Goal: Transaction & Acquisition: Purchase product/service

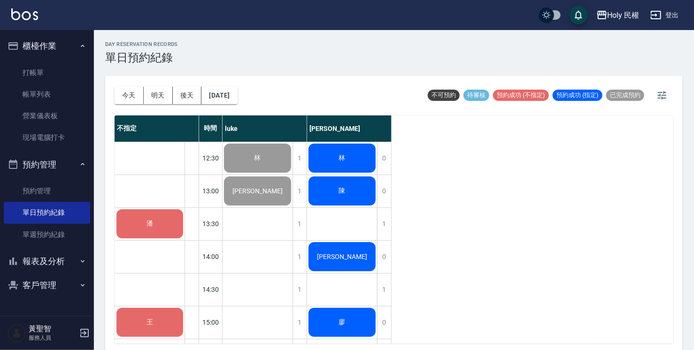
click at [146, 229] on div "潘" at bounding box center [149, 224] width 69 height 32
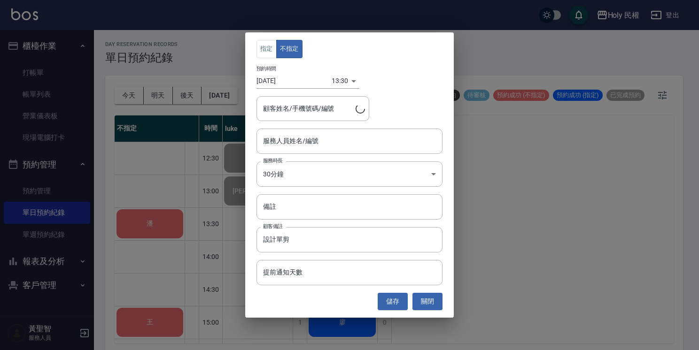
type input "[PERSON_NAME]/0918117071/"
click at [340, 141] on input "服務人員姓名/編號" at bounding box center [349, 141] width 177 height 16
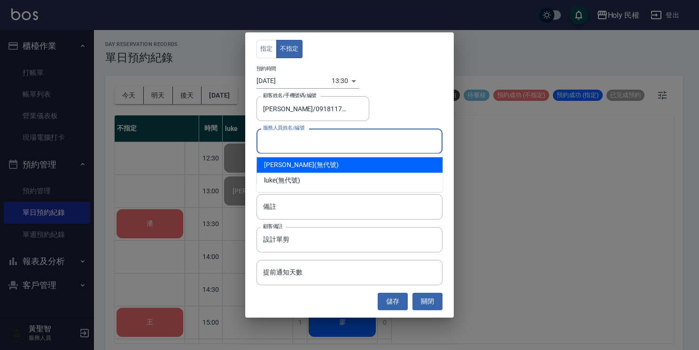
click at [333, 168] on div "Ella (無代號)" at bounding box center [349, 164] width 186 height 15
type input "Ella(無代號)"
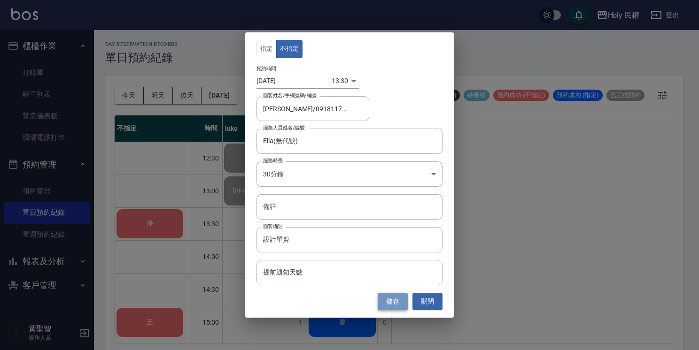
click at [400, 304] on button "儲存" at bounding box center [392, 301] width 30 height 17
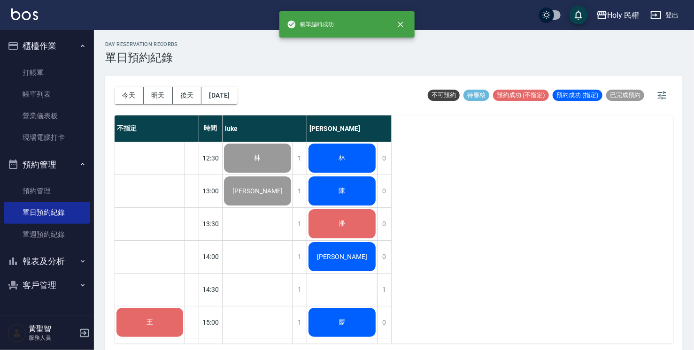
click at [292, 158] on div "林" at bounding box center [258, 158] width 70 height 32
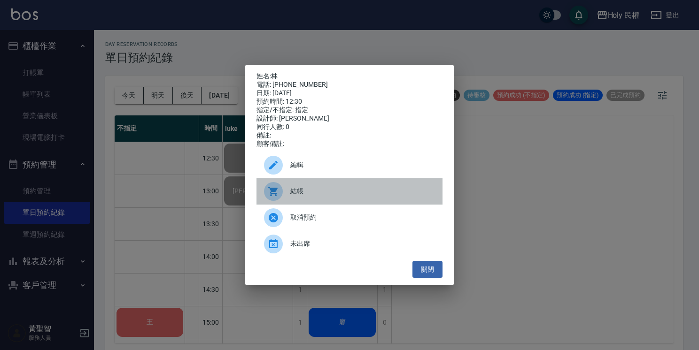
click at [332, 201] on div "結帳" at bounding box center [349, 191] width 186 height 26
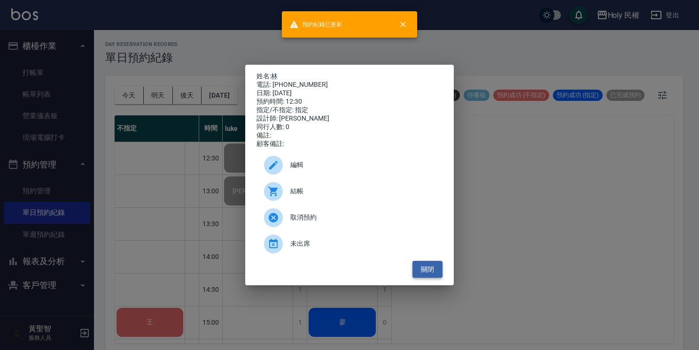
click at [427, 278] on button "關閉" at bounding box center [427, 269] width 30 height 17
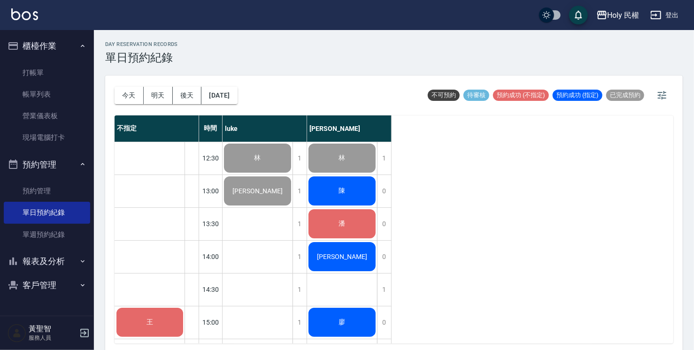
click at [292, 174] on div "陳" at bounding box center [258, 158] width 70 height 32
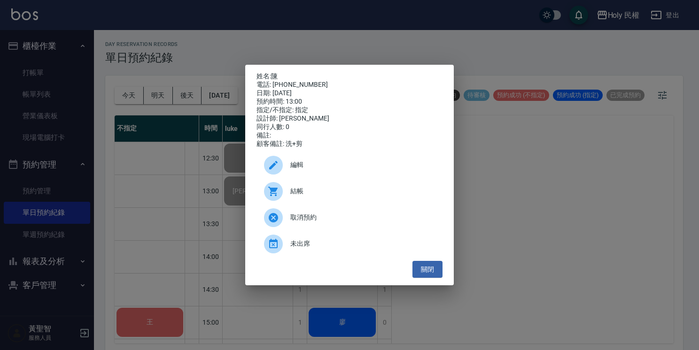
click at [330, 196] on span "結帳" at bounding box center [362, 191] width 145 height 10
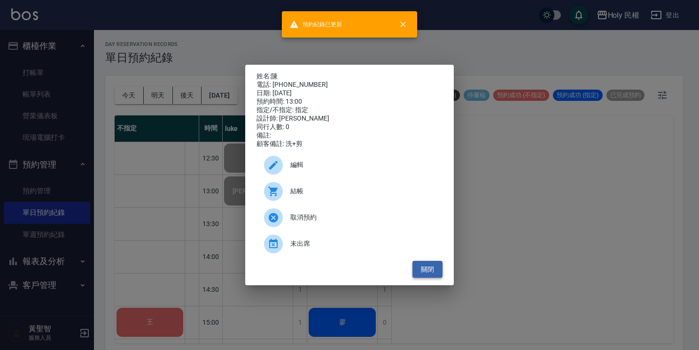
click at [423, 266] on button "關閉" at bounding box center [427, 269] width 30 height 17
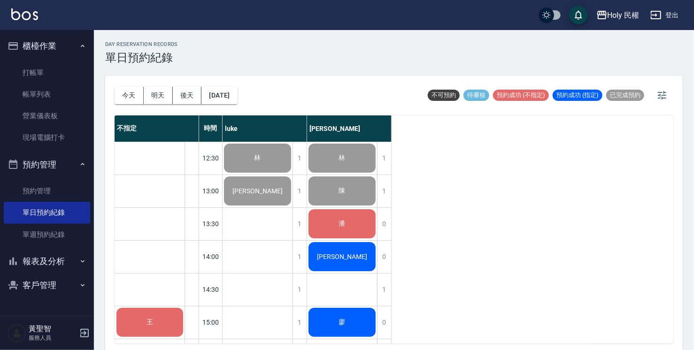
click at [292, 174] on div "潘" at bounding box center [258, 158] width 70 height 32
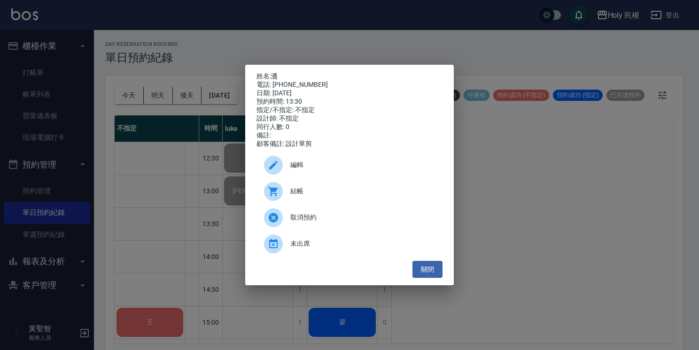
click at [326, 192] on span "結帳" at bounding box center [362, 191] width 145 height 10
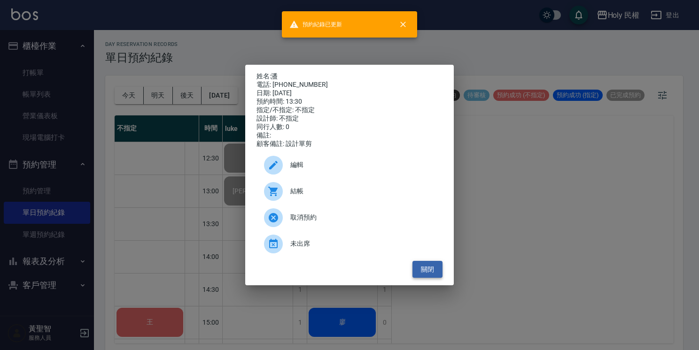
click at [439, 266] on button "關閉" at bounding box center [427, 269] width 30 height 17
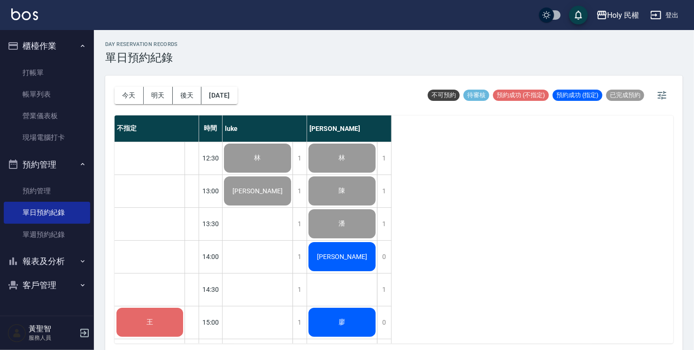
click at [292, 174] on div "[PERSON_NAME]" at bounding box center [258, 158] width 70 height 32
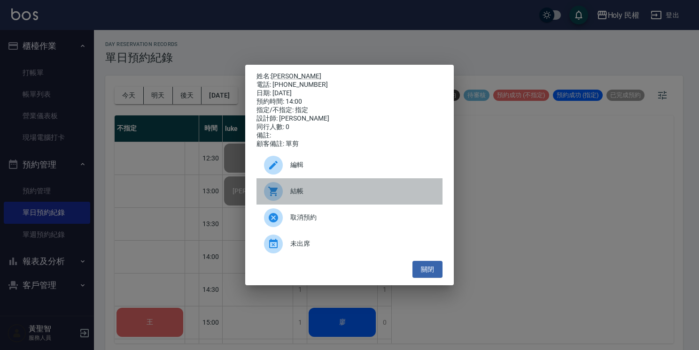
click at [332, 188] on div "結帳" at bounding box center [349, 191] width 186 height 26
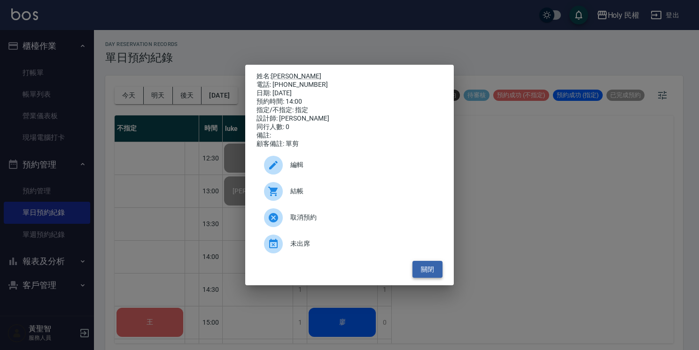
click at [429, 271] on button "關閉" at bounding box center [427, 269] width 30 height 17
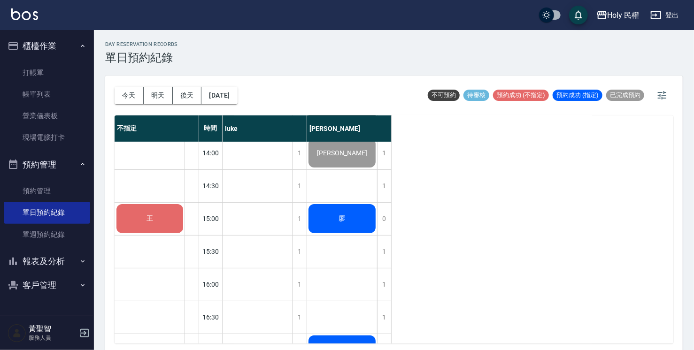
scroll to position [96, 0]
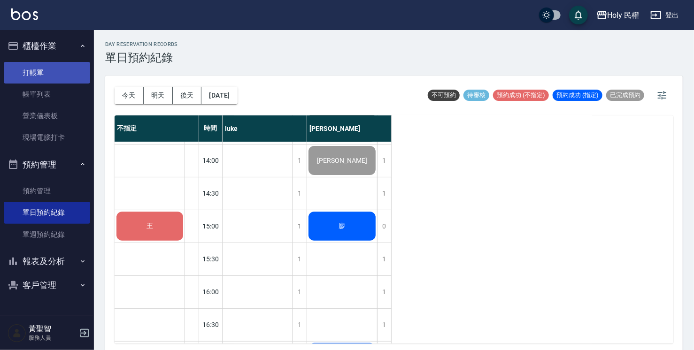
drag, startPoint x: 55, startPoint y: 92, endPoint x: 76, endPoint y: 70, distance: 30.2
click at [55, 92] on link "帳單列表" at bounding box center [47, 95] width 86 height 22
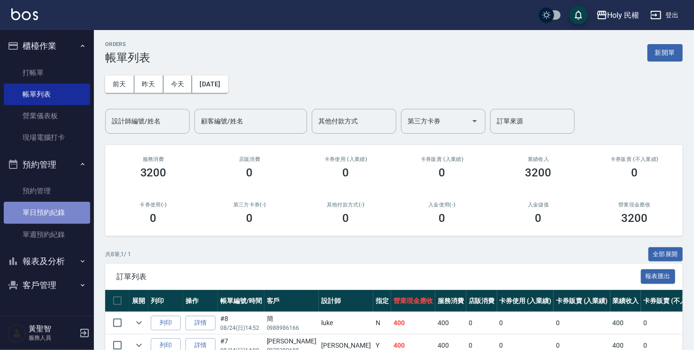
click at [50, 211] on link "單日預約紀錄" at bounding box center [47, 213] width 86 height 22
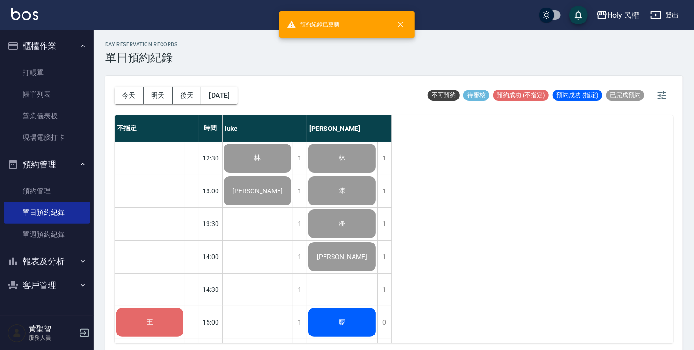
scroll to position [141, 0]
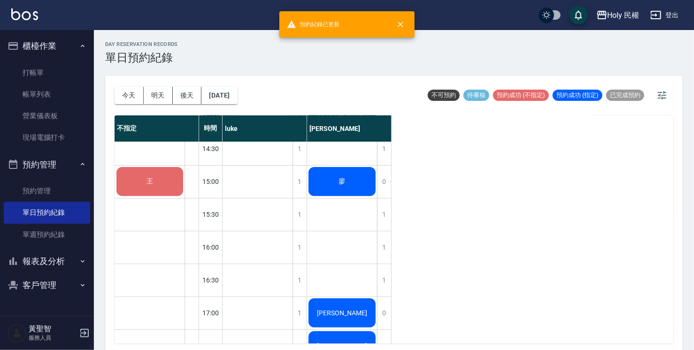
click at [165, 179] on div "王" at bounding box center [149, 182] width 69 height 32
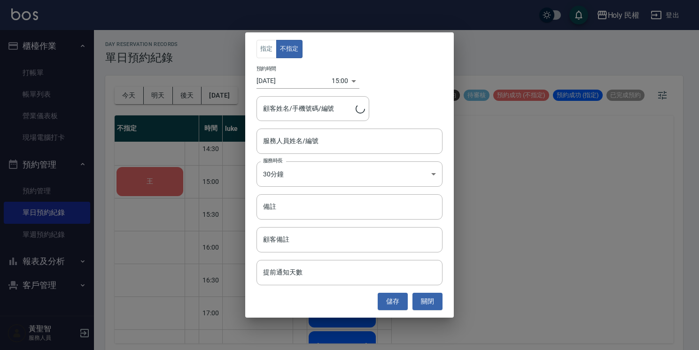
type input "王/0937896198/"
click at [293, 149] on input "服務人員姓名/編號" at bounding box center [349, 141] width 177 height 16
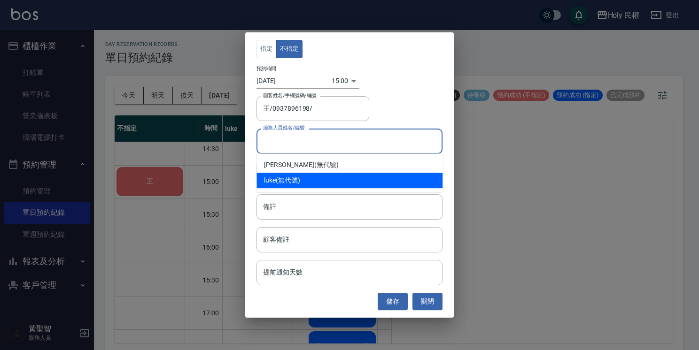
click at [294, 176] on div "luke (無代號)" at bounding box center [349, 180] width 186 height 15
type input "luke(無代號)"
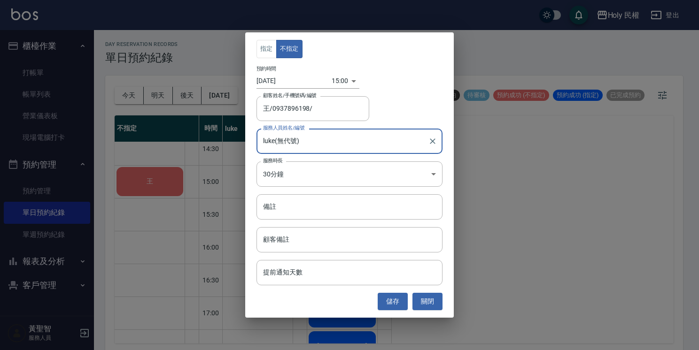
click at [388, 303] on button "儲存" at bounding box center [392, 301] width 30 height 17
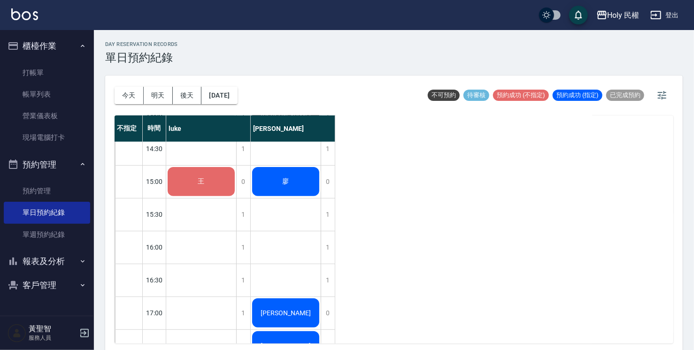
click at [205, 22] on span "王" at bounding box center [201, 17] width 10 height 8
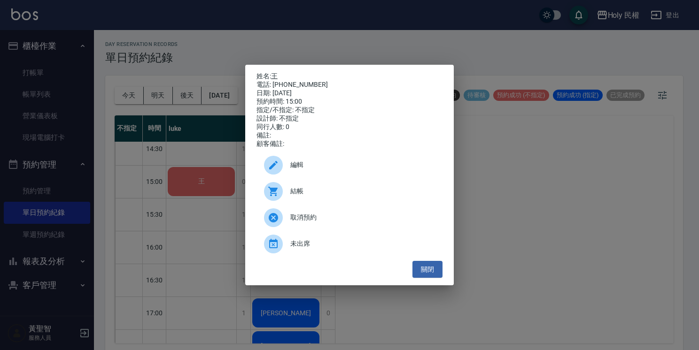
click at [284, 196] on div at bounding box center [277, 191] width 26 height 19
click at [433, 277] on button "關閉" at bounding box center [427, 269] width 30 height 17
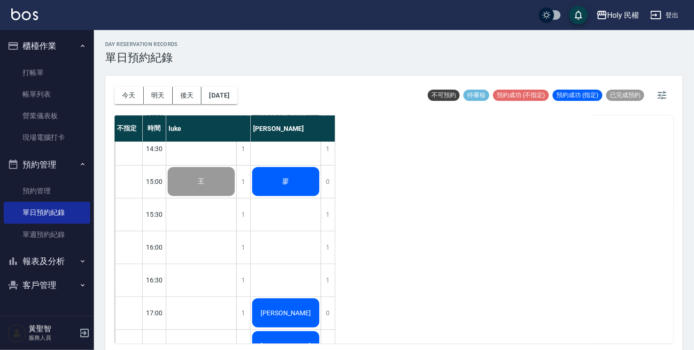
click at [236, 33] on div "廖" at bounding box center [201, 17] width 70 height 32
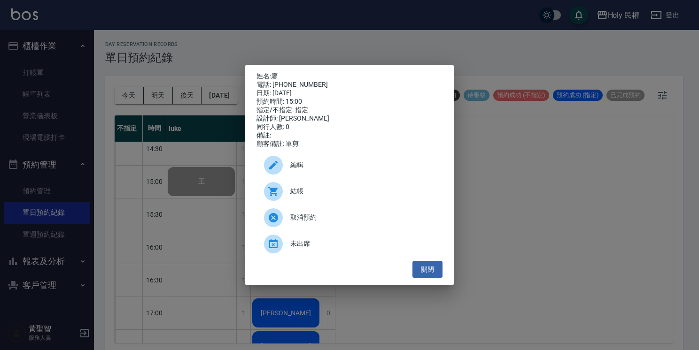
click at [329, 196] on span "結帳" at bounding box center [362, 191] width 145 height 10
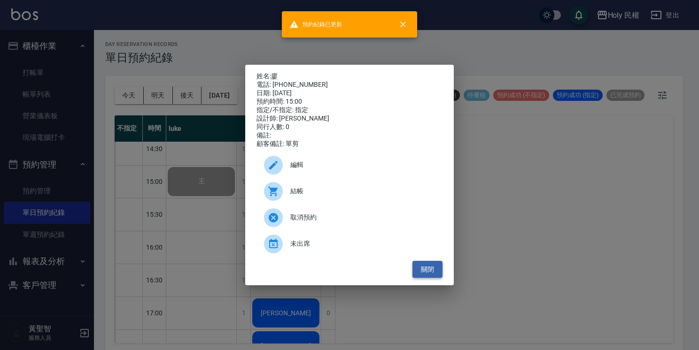
click at [434, 271] on button "關閉" at bounding box center [427, 269] width 30 height 17
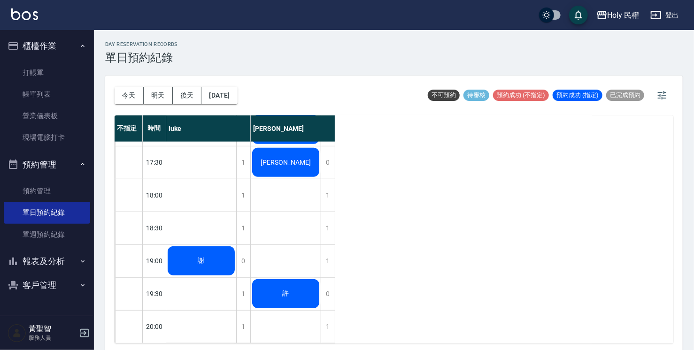
scroll to position [284, 0]
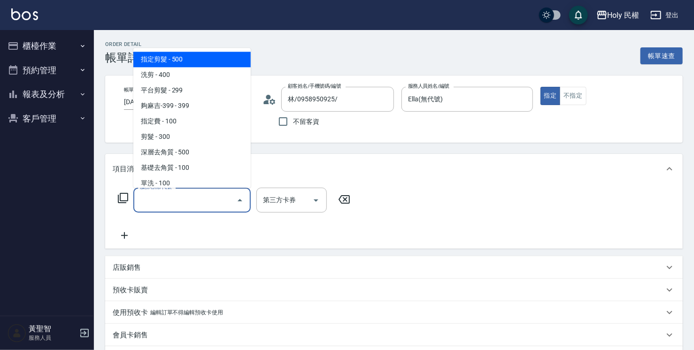
click at [194, 63] on span "指定剪髮 - 500" at bounding box center [191, 59] width 117 height 15
type input "指定剪髮(1)"
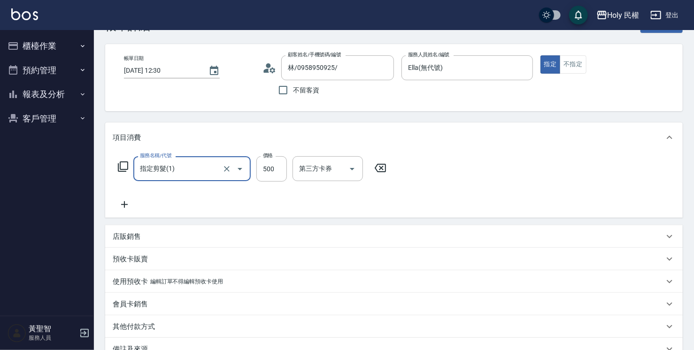
scroll to position [94, 0]
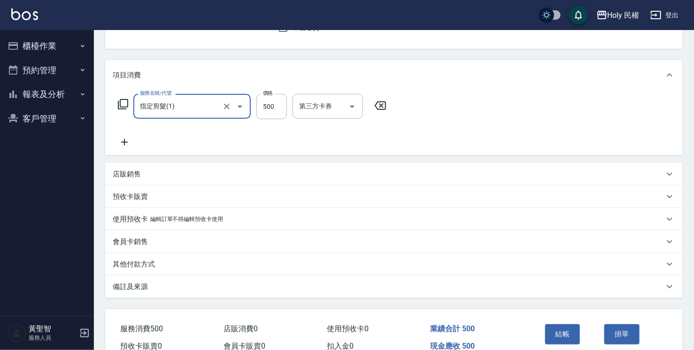
click at [374, 288] on div "備註及來源" at bounding box center [388, 287] width 551 height 10
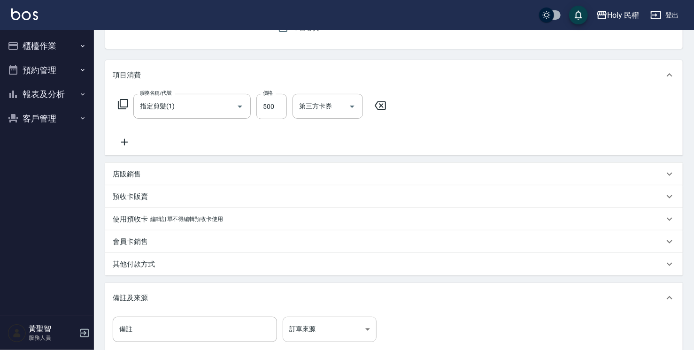
click at [358, 321] on body "Holy 民權 登出 櫃檯作業 打帳單 帳單列表 營業儀表板 現場電腦打卡 預約管理 預約管理 單日預約紀錄 單週預約紀錄 報表及分析 報表目錄 店家日報表 …" at bounding box center [347, 182] width 694 height 552
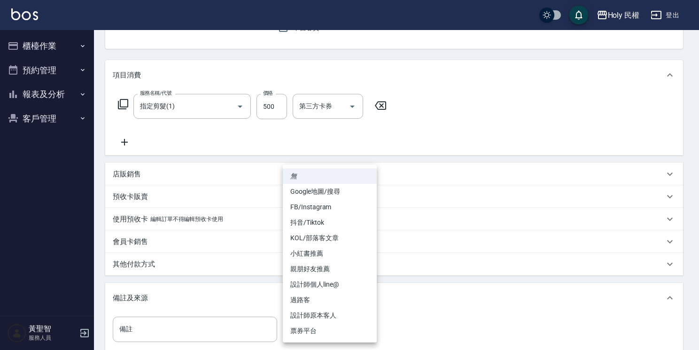
click at [358, 317] on li "設計師原本客人" at bounding box center [330, 315] width 94 height 15
type input "設計師原本客人"
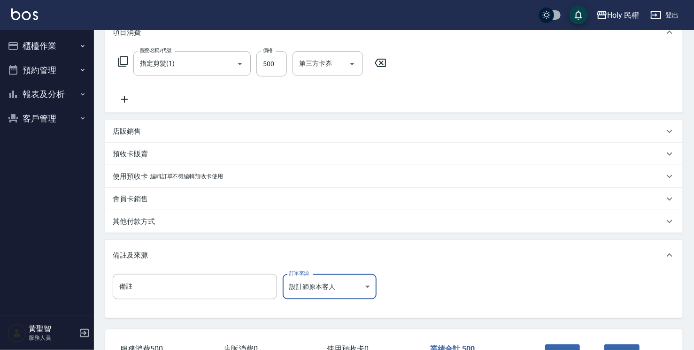
scroll to position [205, 0]
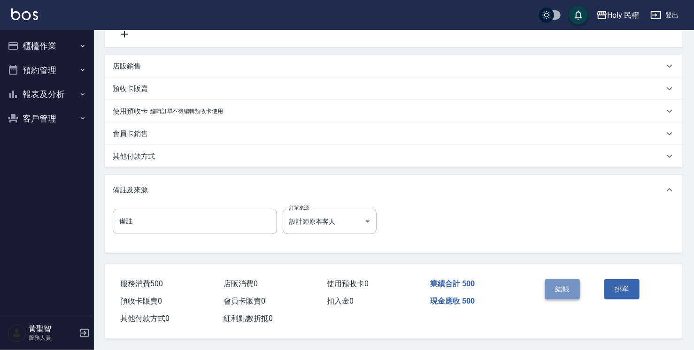
click at [565, 288] on button "結帳" at bounding box center [562, 289] width 35 height 20
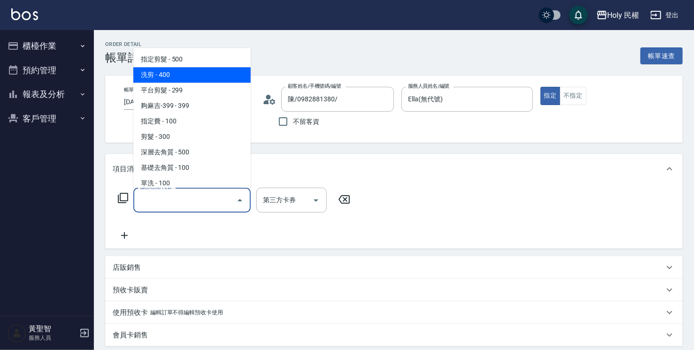
click at [170, 78] on span "洗剪 - 400" at bounding box center [191, 74] width 117 height 15
type input "洗剪(3)"
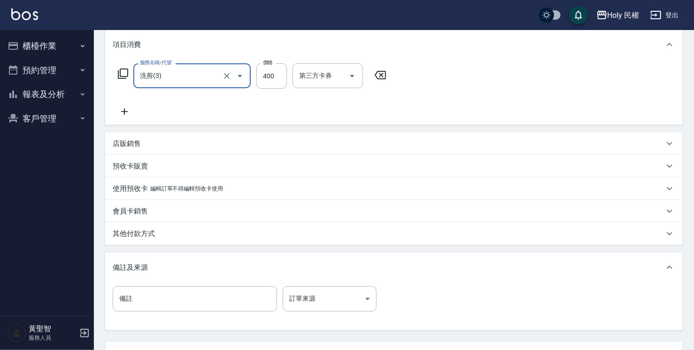
scroll to position [141, 0]
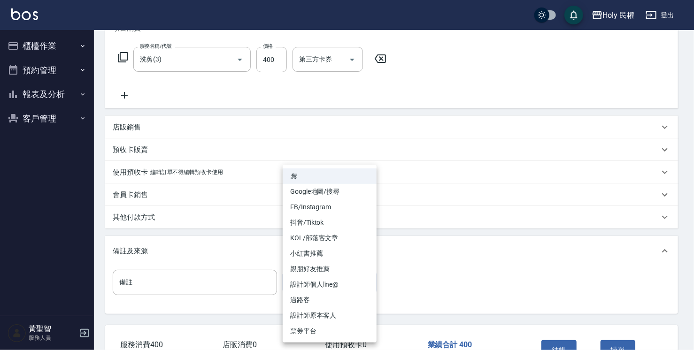
click at [325, 288] on body "Holy 民權 登出 櫃檯作業 打帳單 帳單列表 營業儀表板 現場電腦打卡 預約管理 預約管理 單日預約紀錄 單週預約紀錄 報表及分析 報表目錄 店家日報表 …" at bounding box center [347, 135] width 694 height 552
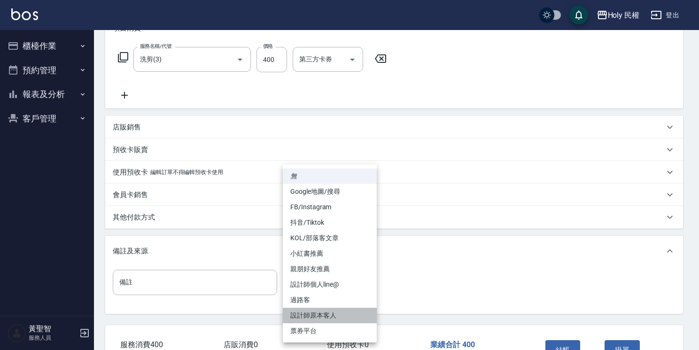
click at [336, 316] on li "設計師原本客人" at bounding box center [330, 315] width 94 height 15
type input "設計師原本客人"
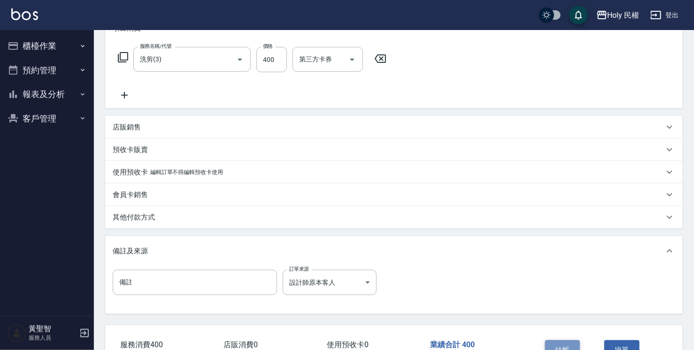
click at [567, 345] on button "結帳" at bounding box center [562, 350] width 35 height 20
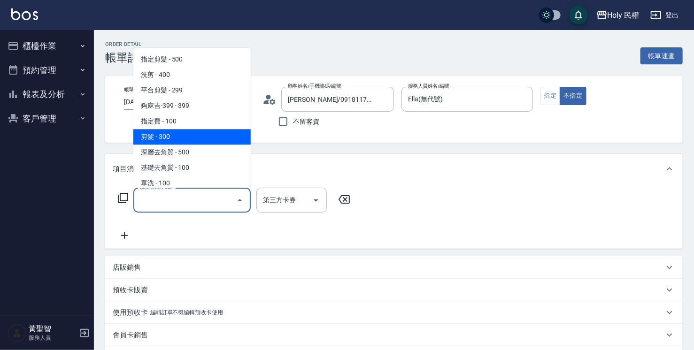
click at [180, 133] on span "剪髮 - 300" at bounding box center [191, 136] width 117 height 15
type input "剪髮(C02)"
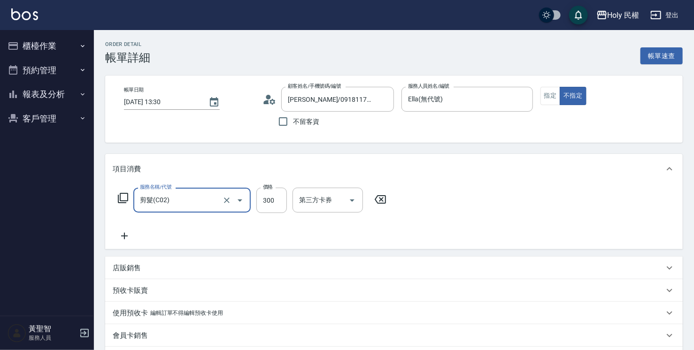
scroll to position [94, 0]
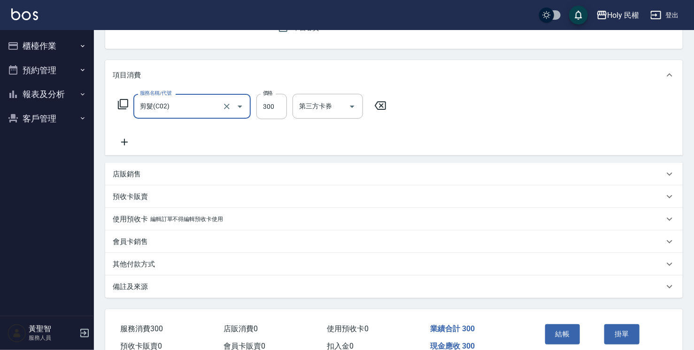
click at [318, 294] on div "備註及來源" at bounding box center [393, 287] width 577 height 23
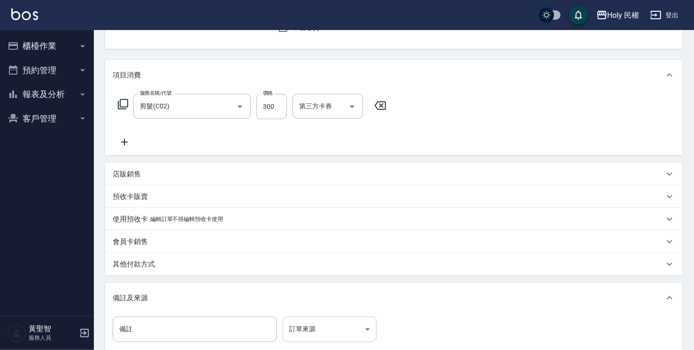
click at [334, 329] on body "Holy 民權 登出 櫃檯作業 打帳單 帳單列表 營業儀表板 現場電腦打卡 預約管理 預約管理 單日預約紀錄 單週預約紀錄 報表及分析 報表目錄 店家日報表 …" at bounding box center [347, 182] width 694 height 552
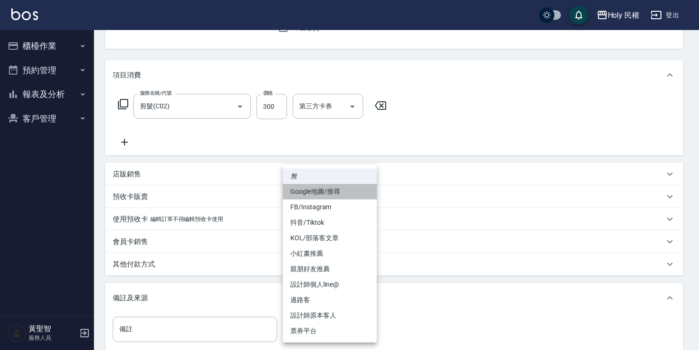
click at [340, 196] on li "Google地圖/搜尋" at bounding box center [330, 191] width 94 height 15
type input "Google地圖/搜尋"
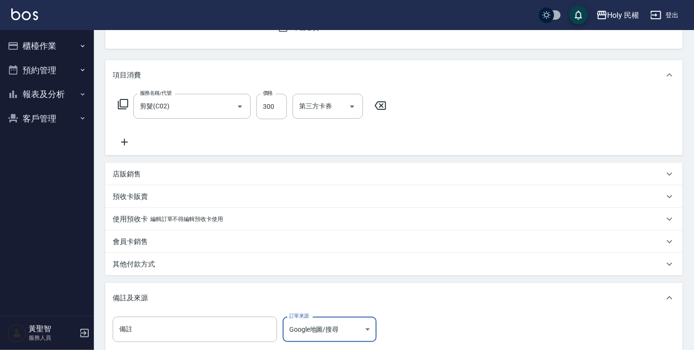
scroll to position [141, 0]
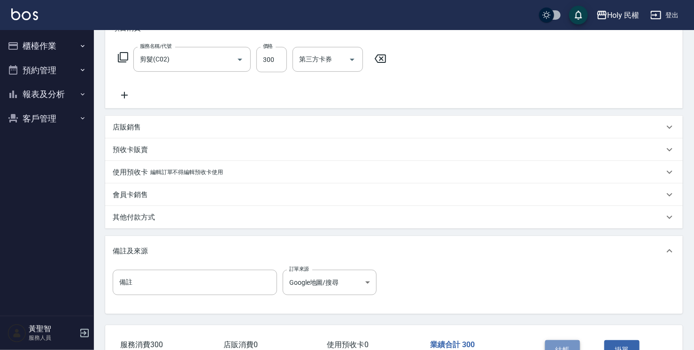
click at [561, 345] on button "結帳" at bounding box center [562, 350] width 35 height 20
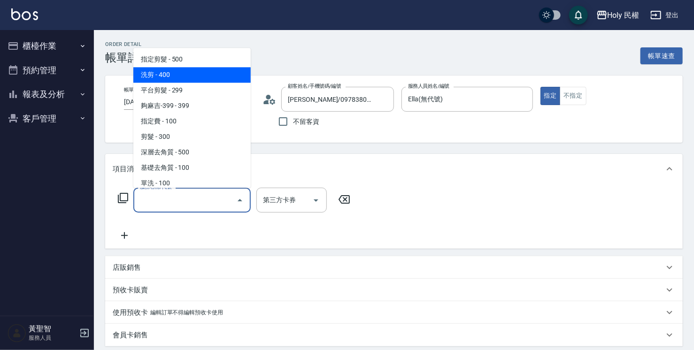
click at [165, 79] on span "洗剪 - 400" at bounding box center [191, 74] width 117 height 15
type input "洗剪(3)"
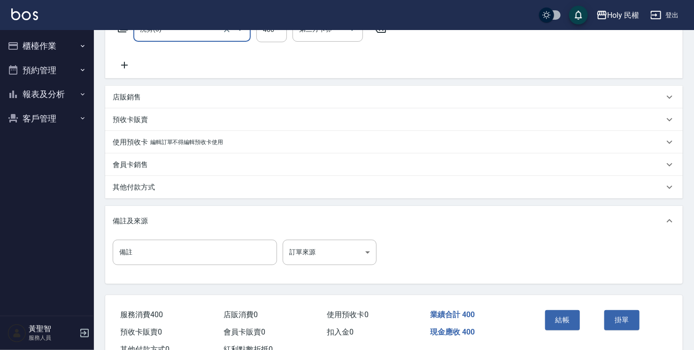
scroll to position [188, 0]
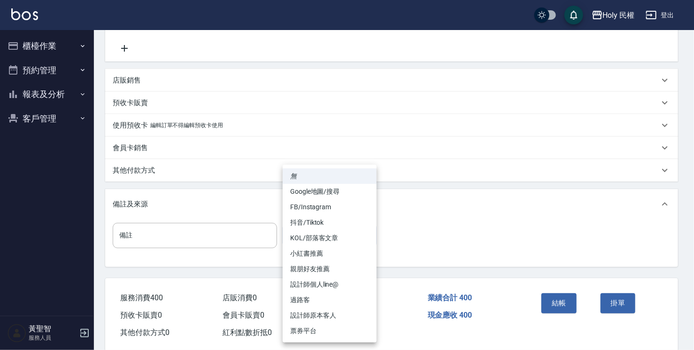
click at [356, 238] on body "Holy 民權 登出 櫃檯作業 打帳單 帳單列表 營業儀表板 現場電腦打卡 預約管理 預約管理 單日預約紀錄 單週預約紀錄 報表及分析 報表目錄 店家日報表 …" at bounding box center [347, 88] width 694 height 552
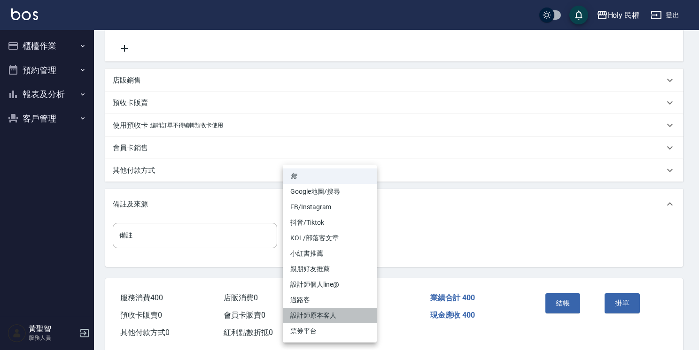
click at [342, 317] on li "設計師原本客人" at bounding box center [330, 315] width 94 height 15
type input "設計師原本客人"
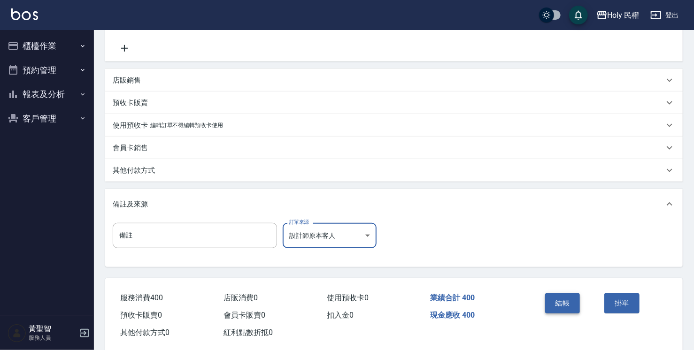
click at [559, 305] on button "結帳" at bounding box center [562, 303] width 35 height 20
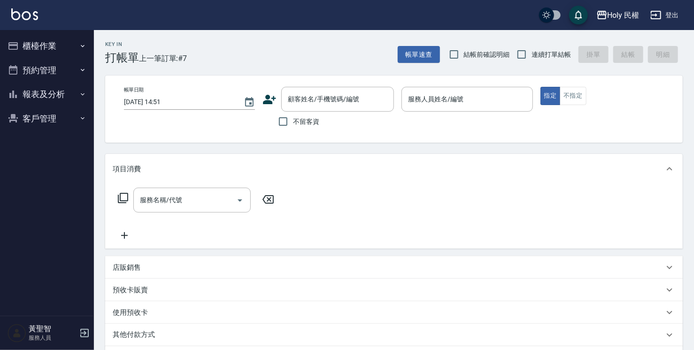
click at [266, 97] on icon at bounding box center [269, 99] width 13 height 9
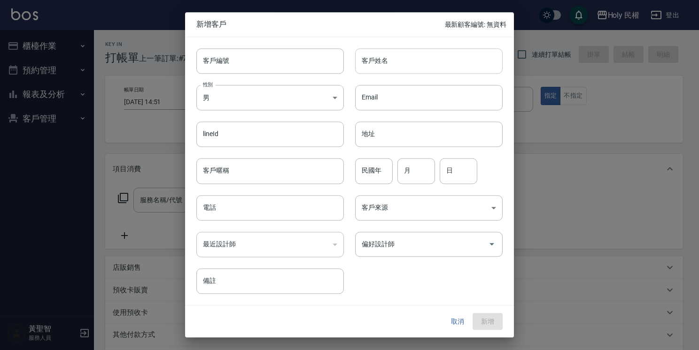
click at [406, 58] on input "客戶姓名" at bounding box center [428, 60] width 147 height 25
type input "ㄌ"
type input "簡"
click at [245, 209] on input "電話" at bounding box center [269, 207] width 147 height 25
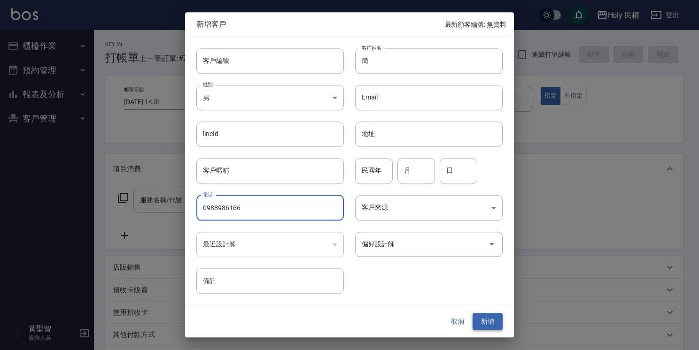
type input "0988986166"
click at [485, 321] on button "新增" at bounding box center [487, 321] width 30 height 17
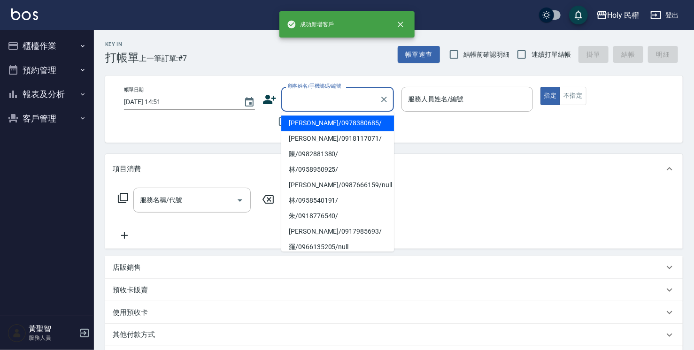
click at [358, 100] on input "顧客姓名/手機號碼/編號" at bounding box center [330, 99] width 90 height 16
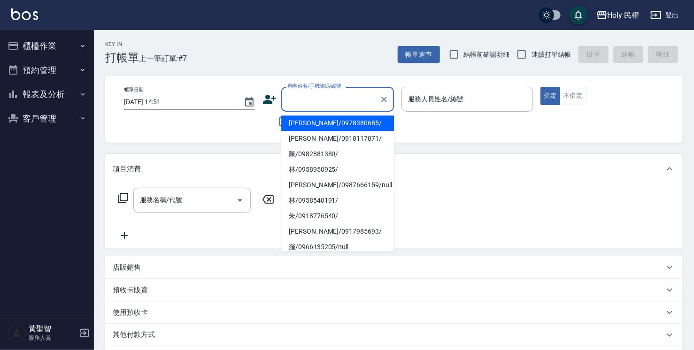
type input "r"
click at [339, 125] on li "簡/0988986166/" at bounding box center [337, 122] width 113 height 15
type input "簡/0988986166/"
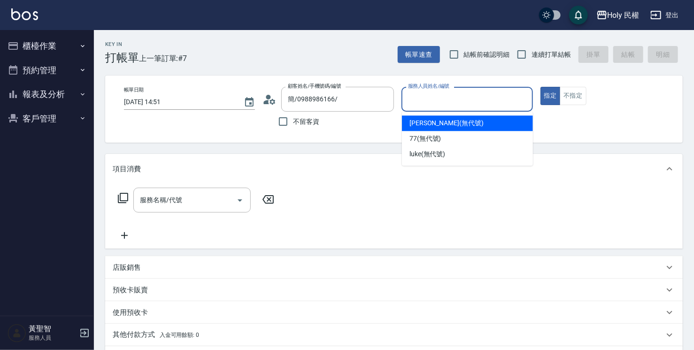
click at [420, 106] on input "服務人員姓名/編號" at bounding box center [467, 99] width 123 height 16
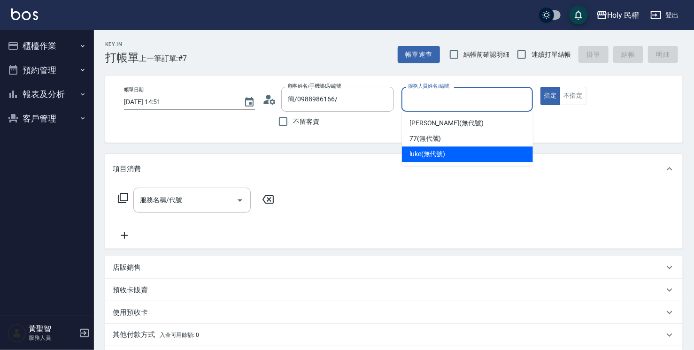
click at [435, 155] on span "luke (無代號)" at bounding box center [427, 154] width 36 height 10
type input "luke(無代號)"
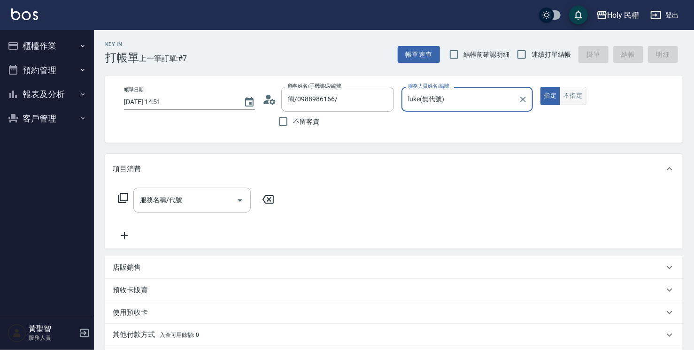
click at [563, 96] on button "不指定" at bounding box center [573, 96] width 26 height 18
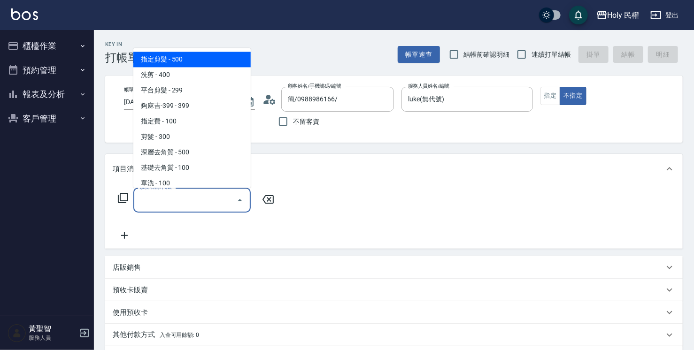
click at [178, 204] on input "服務名稱/代號" at bounding box center [185, 200] width 95 height 16
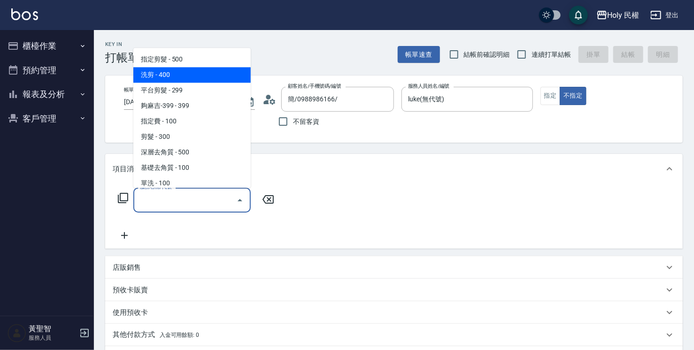
click at [166, 77] on span "洗剪 - 400" at bounding box center [191, 74] width 117 height 15
type input "洗剪(3)"
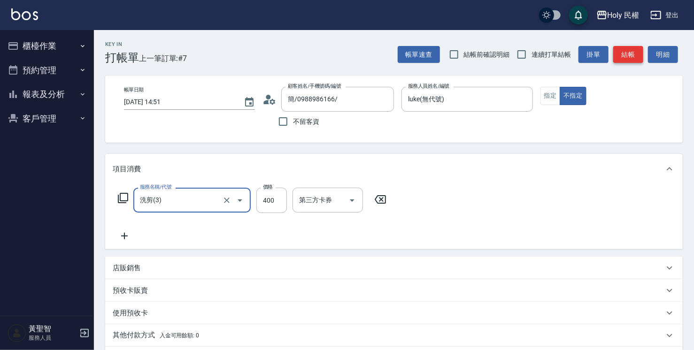
click at [633, 57] on button "結帳" at bounding box center [628, 54] width 30 height 17
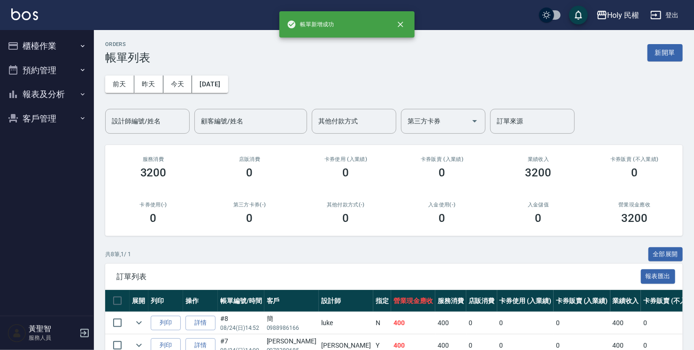
scroll to position [184, 0]
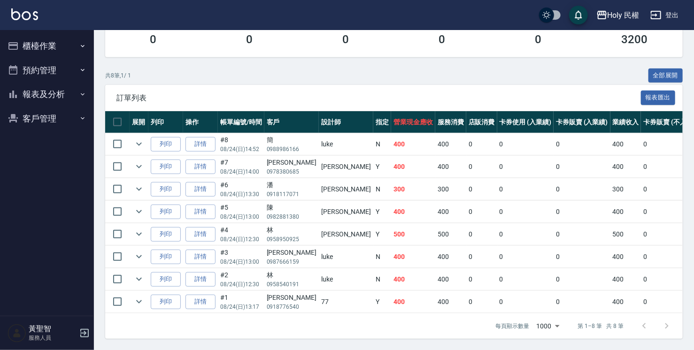
click at [48, 45] on button "櫃檯作業" at bounding box center [47, 46] width 86 height 24
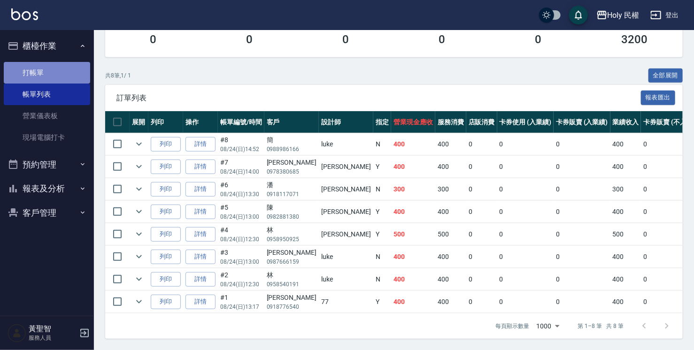
click at [53, 72] on link "打帳單" at bounding box center [47, 73] width 86 height 22
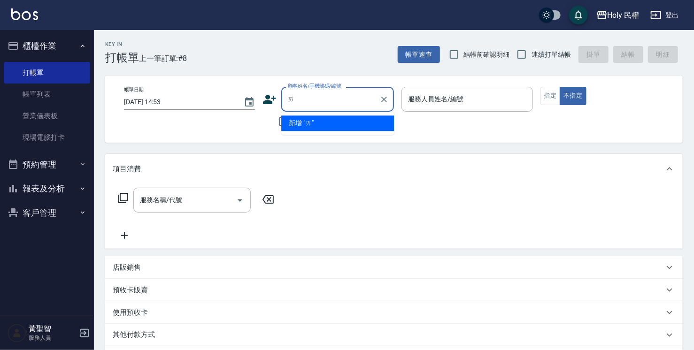
type input "ㄚ"
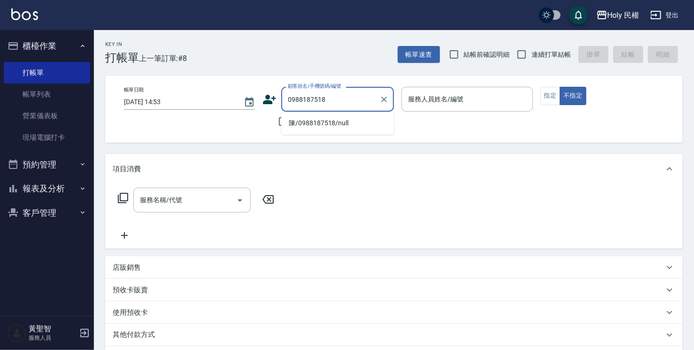
click at [312, 121] on li "陳/0988187518/null" at bounding box center [337, 122] width 113 height 15
type input "陳/0988187518/null"
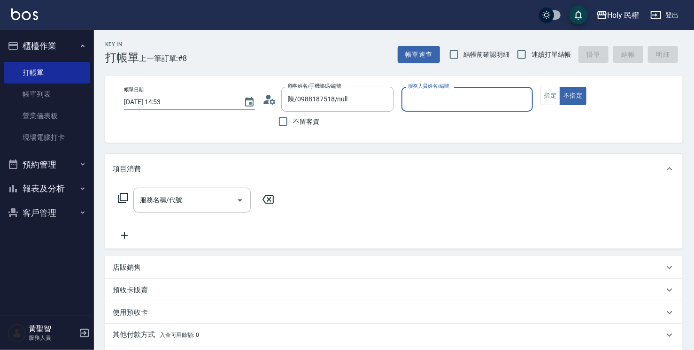
click at [431, 92] on input "服務人員姓名/編號" at bounding box center [467, 99] width 123 height 16
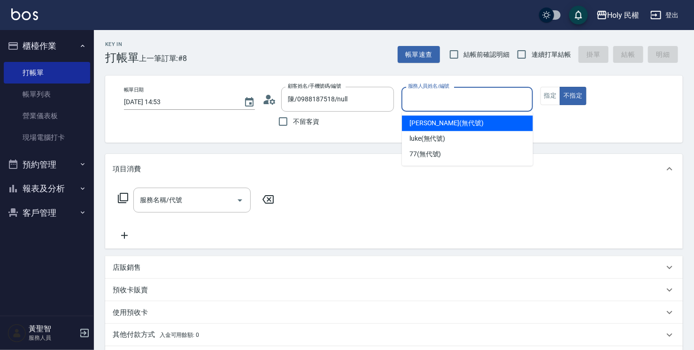
click at [432, 117] on div "Ella (無代號)" at bounding box center [467, 122] width 131 height 15
type input "Ella(無代號)"
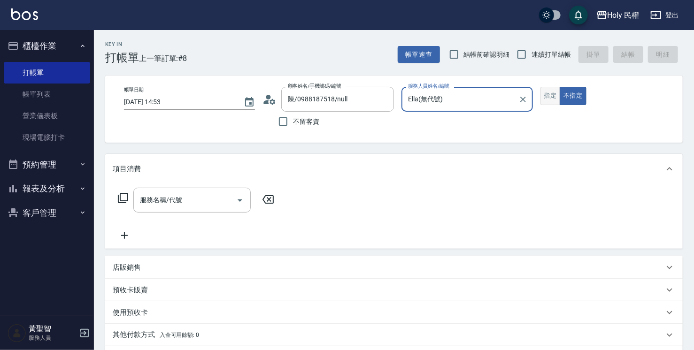
click at [546, 94] on button "指定" at bounding box center [550, 96] width 20 height 18
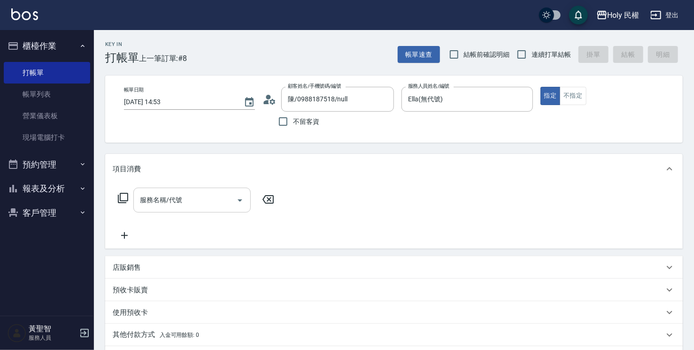
click at [142, 203] on input "服務名稱/代號" at bounding box center [185, 200] width 95 height 16
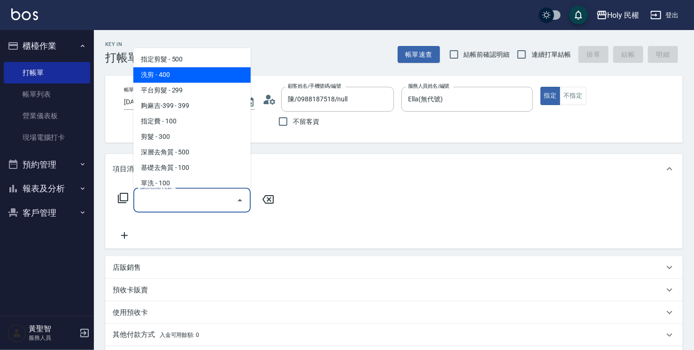
click at [171, 76] on span "洗剪 - 400" at bounding box center [191, 74] width 117 height 15
type input "洗剪(3)"
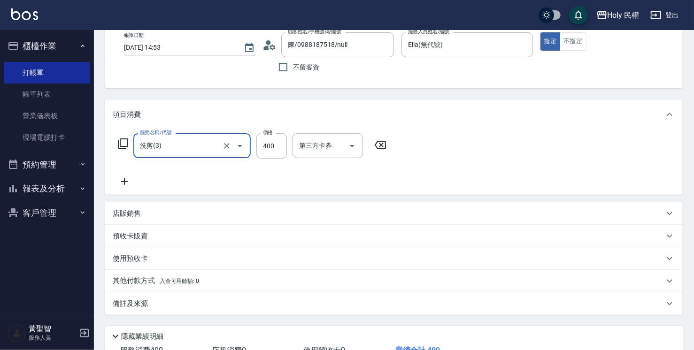
scroll to position [94, 0]
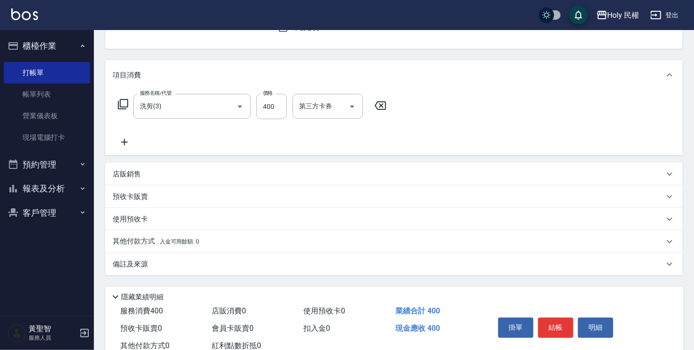
click at [259, 262] on div "備註及來源" at bounding box center [388, 265] width 551 height 10
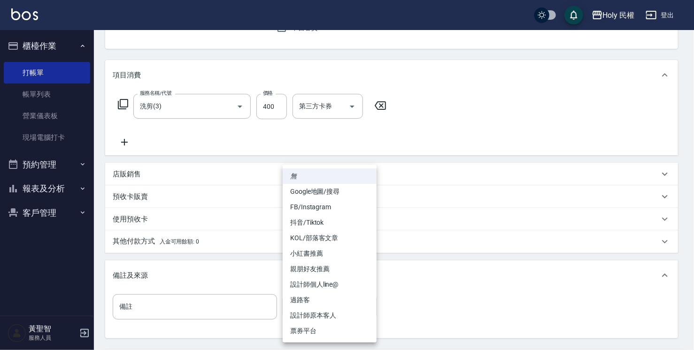
click at [307, 307] on body "Holy 民權 登出 櫃檯作業 打帳單 帳單列表 營業儀表板 現場電腦打卡 預約管理 預約管理 單日預約紀錄 單週預約紀錄 報表及分析 報表目錄 店家日報表 …" at bounding box center [347, 173] width 694 height 534
click at [322, 313] on li "設計師原本客人" at bounding box center [330, 315] width 94 height 15
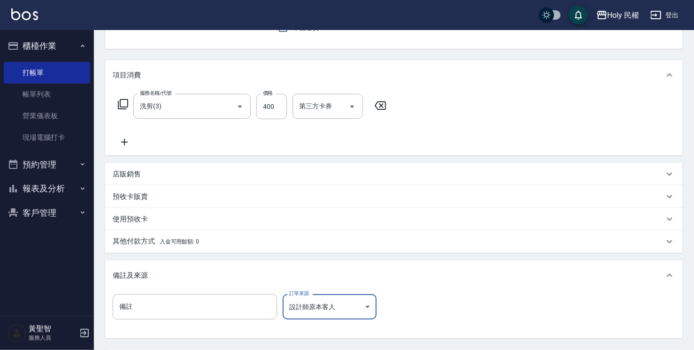
click at [324, 311] on body "Holy 民權 登出 櫃檯作業 打帳單 帳單列表 營業儀表板 現場電腦打卡 預約管理 預約管理 單日預約紀錄 單週預約紀錄 報表及分析 報表目錄 店家日報表 …" at bounding box center [347, 173] width 694 height 534
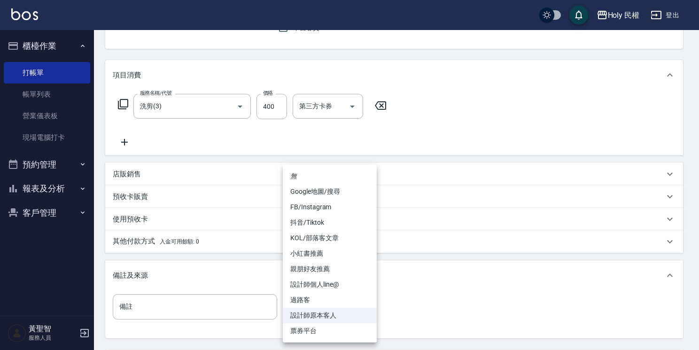
click at [331, 297] on li "過路客" at bounding box center [330, 299] width 94 height 15
type input "過路客"
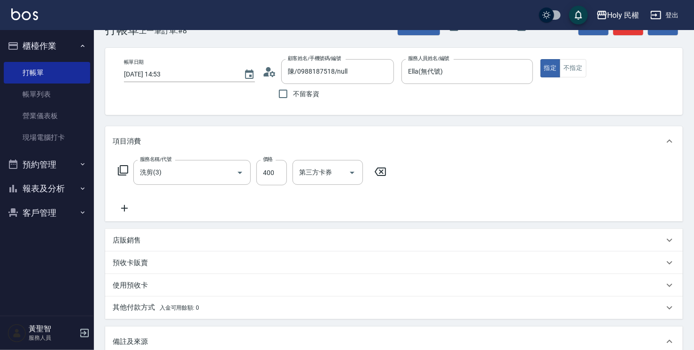
scroll to position [0, 0]
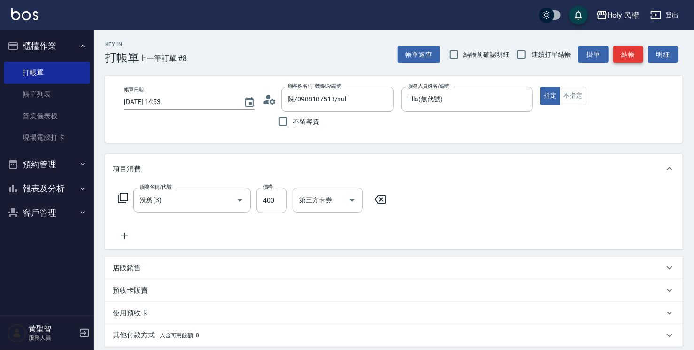
click at [629, 52] on button "結帳" at bounding box center [628, 54] width 30 height 17
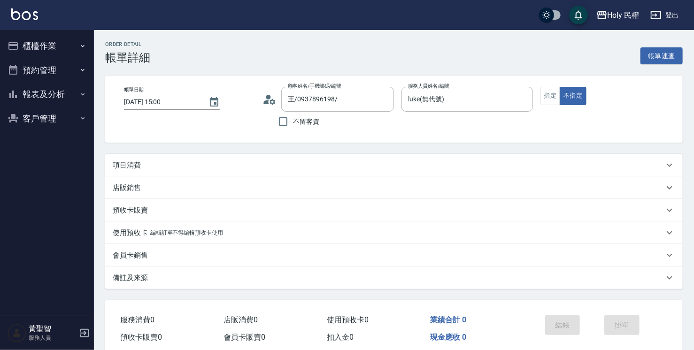
click at [280, 163] on div "項目消費" at bounding box center [388, 166] width 551 height 10
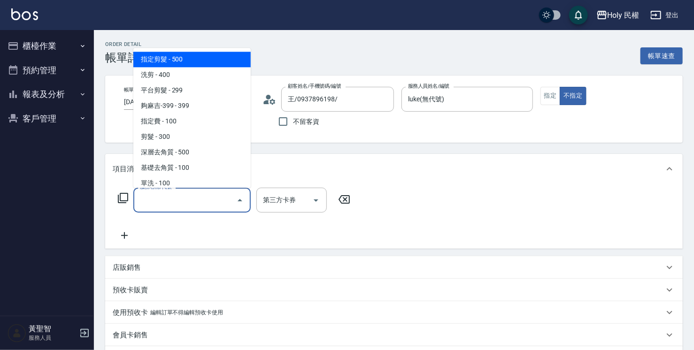
click at [167, 202] on input "服務名稱/代號" at bounding box center [185, 200] width 95 height 16
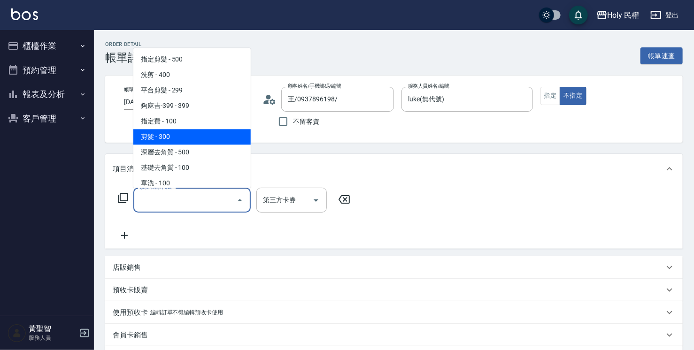
click at [162, 140] on span "剪髮 - 300" at bounding box center [191, 136] width 117 height 15
type input "剪髮(C02)"
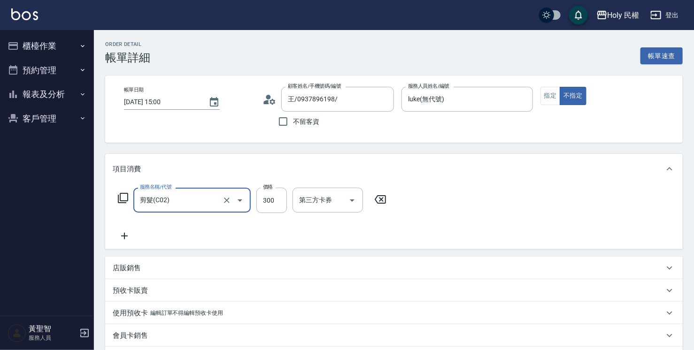
scroll to position [94, 0]
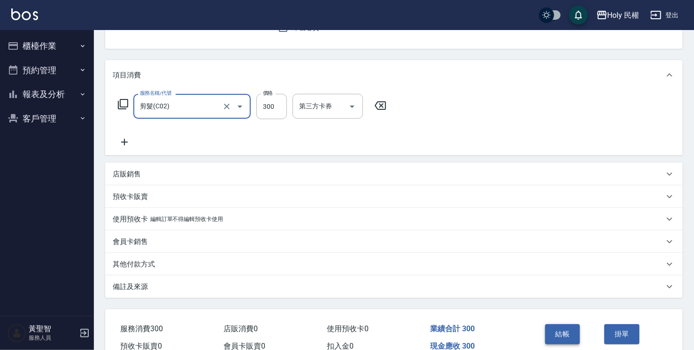
click at [552, 335] on button "結帳" at bounding box center [562, 334] width 35 height 20
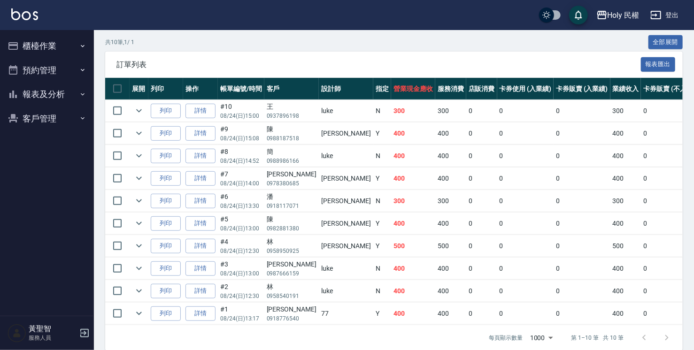
scroll to position [229, 0]
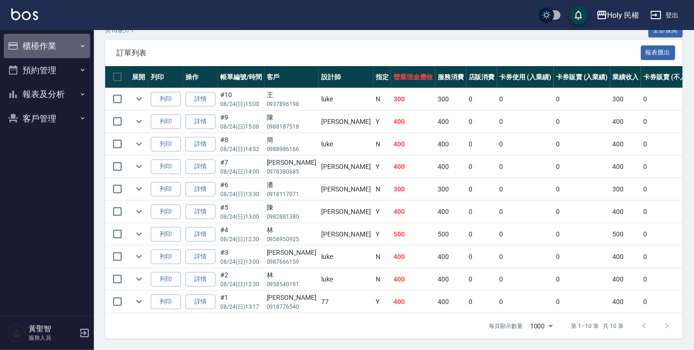
click at [50, 46] on button "櫃檯作業" at bounding box center [47, 46] width 86 height 24
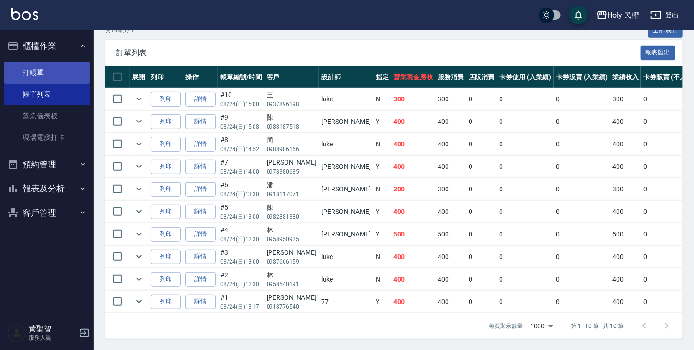
click at [41, 71] on link "打帳單" at bounding box center [47, 73] width 86 height 22
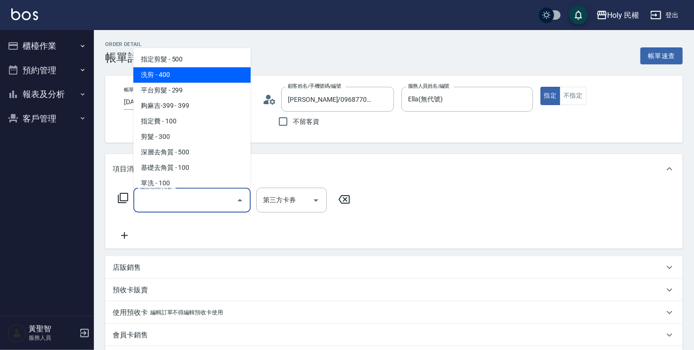
click at [188, 70] on span "洗剪 - 400" at bounding box center [191, 74] width 117 height 15
type input "洗剪(3)"
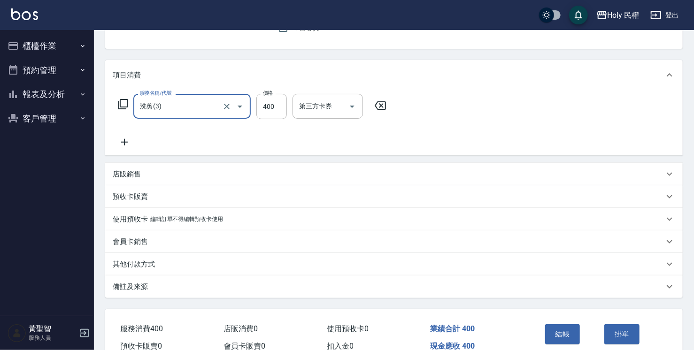
scroll to position [142, 0]
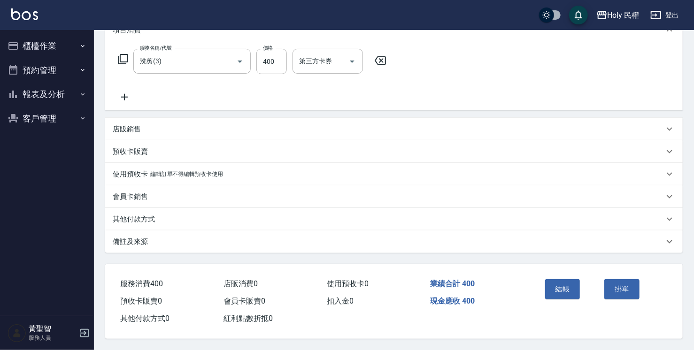
click at [381, 243] on div "備註及來源" at bounding box center [388, 242] width 551 height 10
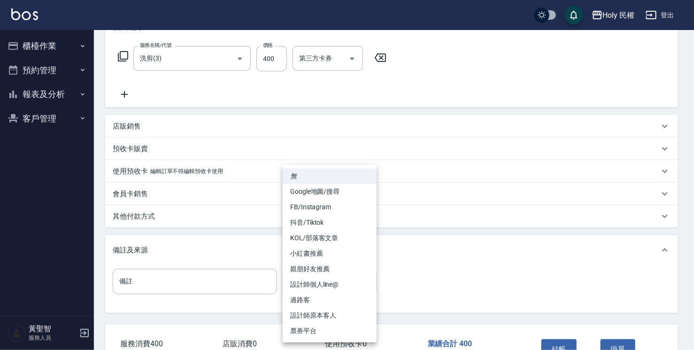
click at [346, 287] on body "Holy 民權 登出 櫃檯作業 打帳單 帳單列表 營業儀表板 現場電腦打卡 預約管理 預約管理 單日預約紀錄 單週預約紀錄 報表及分析 報表目錄 店家日報表 …" at bounding box center [347, 134] width 694 height 552
click at [340, 316] on li "設計師原本客人" at bounding box center [330, 315] width 94 height 15
type input "設計師原本客人"
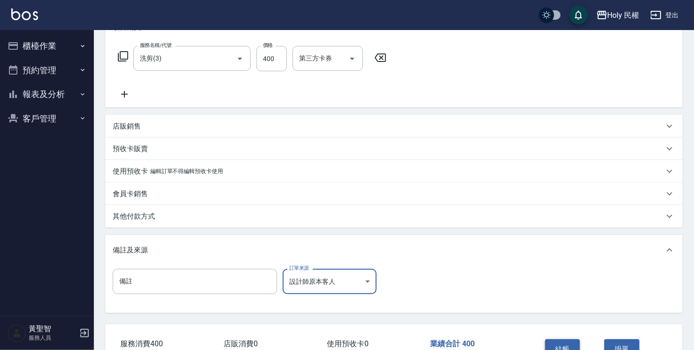
click at [578, 341] on button "結帳" at bounding box center [562, 349] width 35 height 20
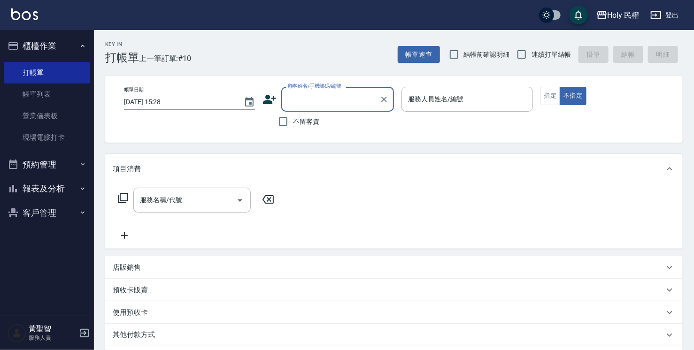
click at [315, 99] on input "顧客姓名/手機號碼/編號" at bounding box center [330, 99] width 90 height 16
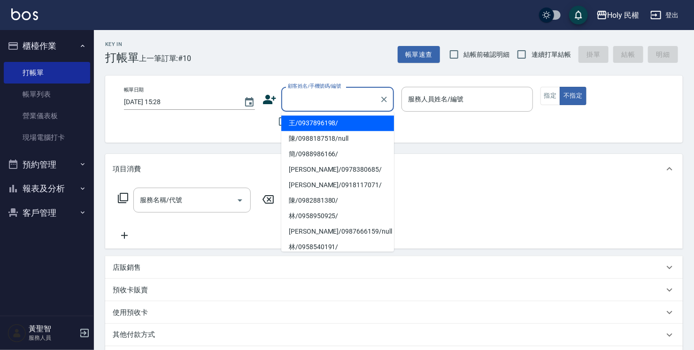
click at [269, 98] on icon at bounding box center [269, 99] width 13 height 9
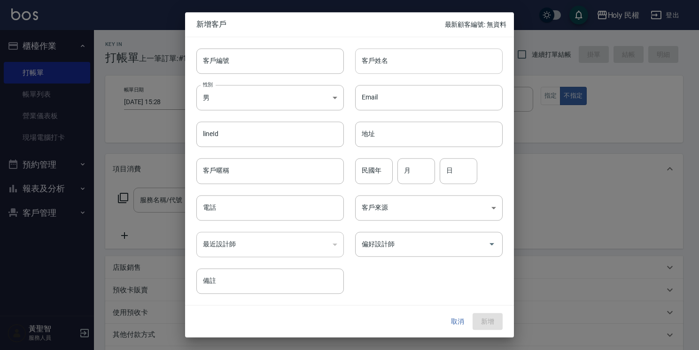
click at [380, 65] on input "客戶姓名" at bounding box center [428, 60] width 147 height 25
type input "r"
type input "蔣"
click at [226, 207] on input "電話" at bounding box center [269, 207] width 147 height 25
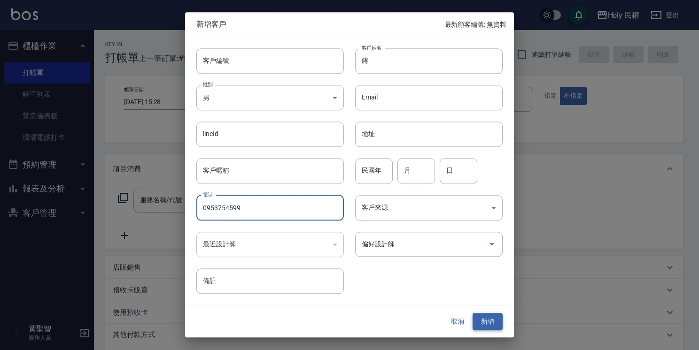
type input "0953754599"
click at [488, 320] on button "新增" at bounding box center [487, 321] width 30 height 17
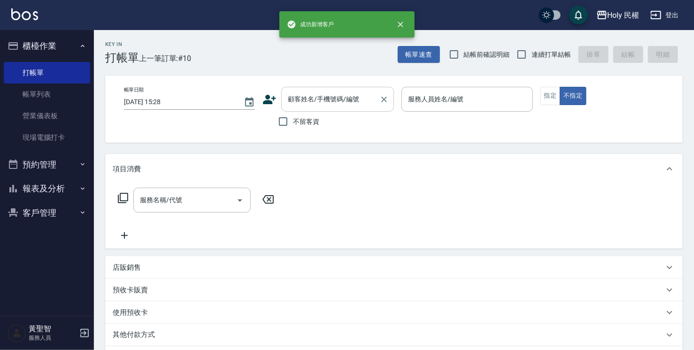
click at [338, 105] on input "顧客姓名/手機號碼/編號" at bounding box center [330, 99] width 90 height 16
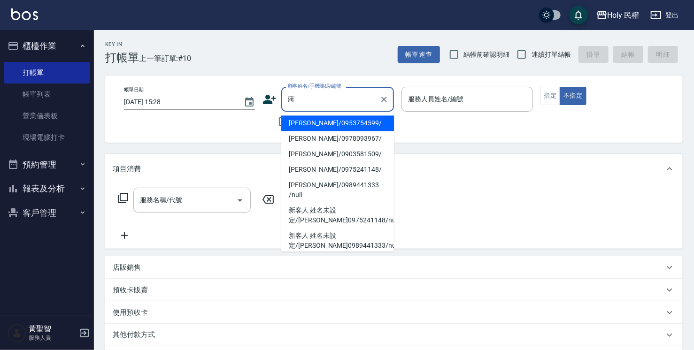
click at [347, 126] on li "蔣/0953754599/" at bounding box center [337, 122] width 113 height 15
type input "蔣/0953754599/"
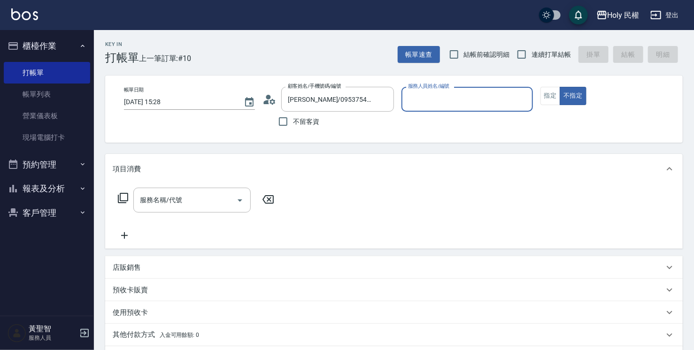
click at [442, 96] on input "服務人員姓名/編號" at bounding box center [467, 99] width 123 height 16
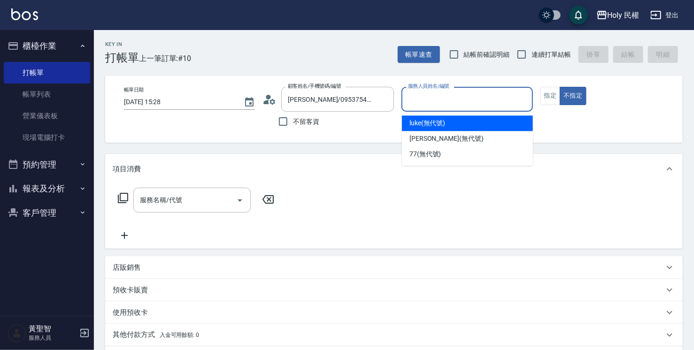
click at [422, 123] on span "luke (無代號)" at bounding box center [427, 123] width 36 height 10
type input "luke(無代號)"
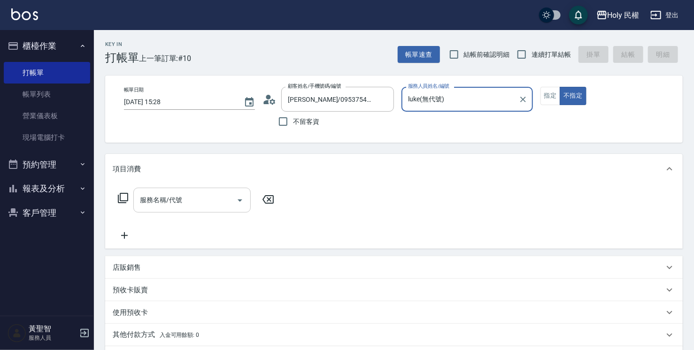
click at [220, 198] on input "服務名稱/代號" at bounding box center [185, 200] width 95 height 16
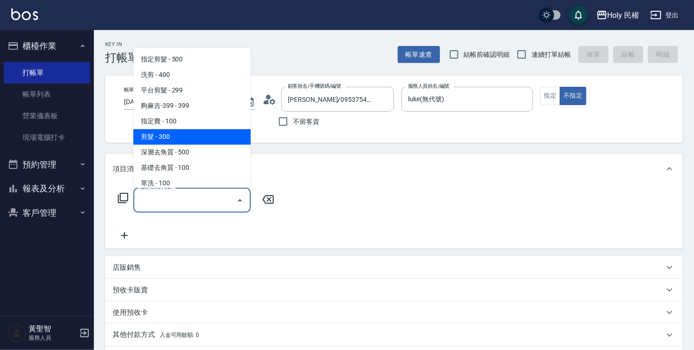
click at [180, 136] on span "剪髮 - 300" at bounding box center [191, 136] width 117 height 15
type input "剪髮(C02)"
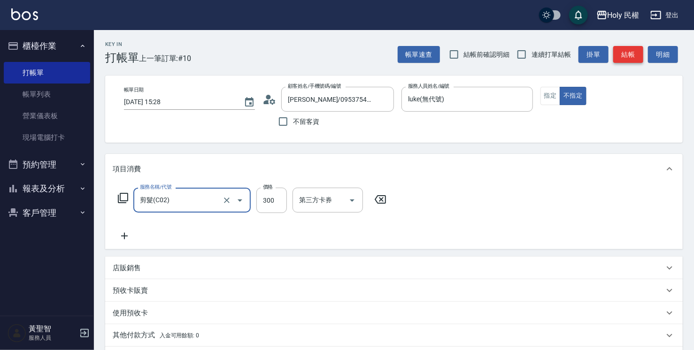
click at [623, 55] on button "結帳" at bounding box center [628, 54] width 30 height 17
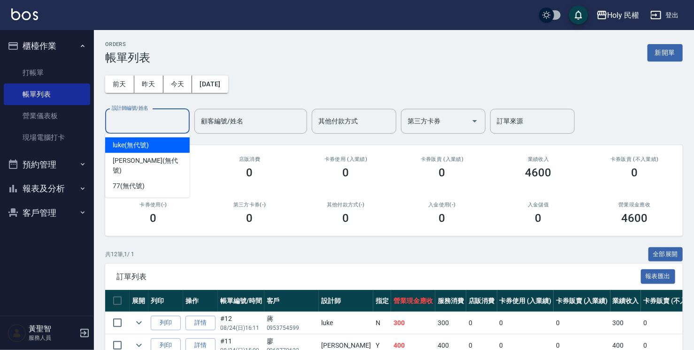
click at [142, 114] on div "設計師編號/姓名 設計師編號/姓名" at bounding box center [147, 121] width 85 height 25
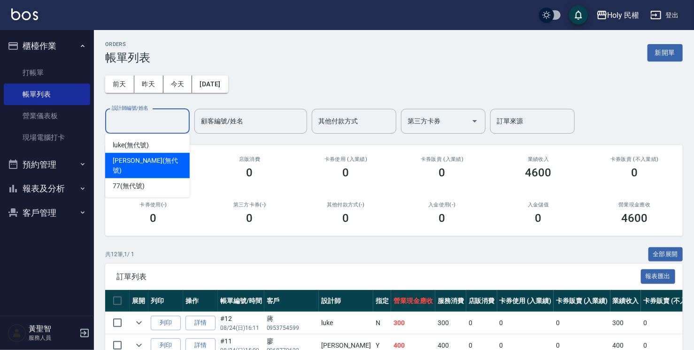
click at [154, 167] on div "Ella (無代號)" at bounding box center [147, 165] width 85 height 25
type input "Ella(無代號)"
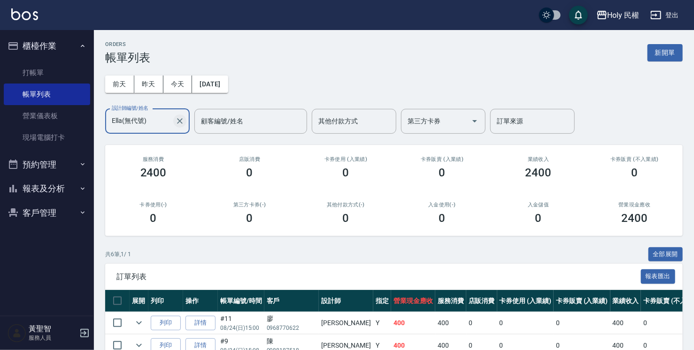
click at [175, 119] on icon "Clear" at bounding box center [179, 120] width 9 height 9
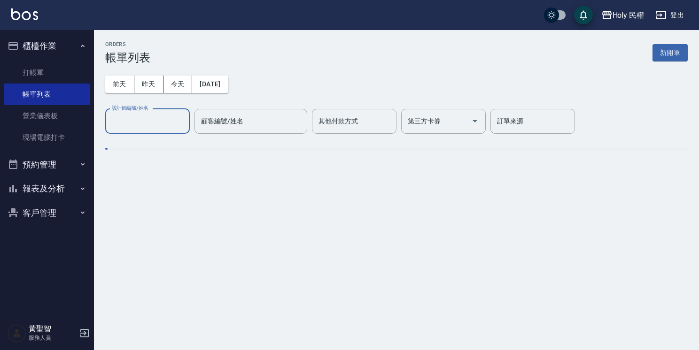
click at [160, 127] on input "設計師編號/姓名" at bounding box center [147, 121] width 76 height 16
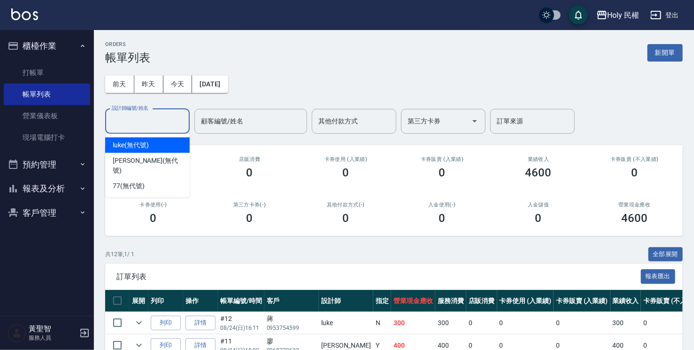
click at [177, 143] on div "luke (無代號)" at bounding box center [147, 145] width 85 height 15
type input "luke(無代號)"
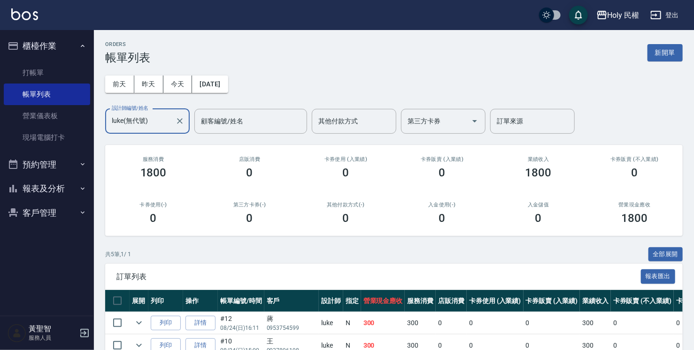
click at [145, 118] on input "luke(無代號)" at bounding box center [140, 121] width 62 height 16
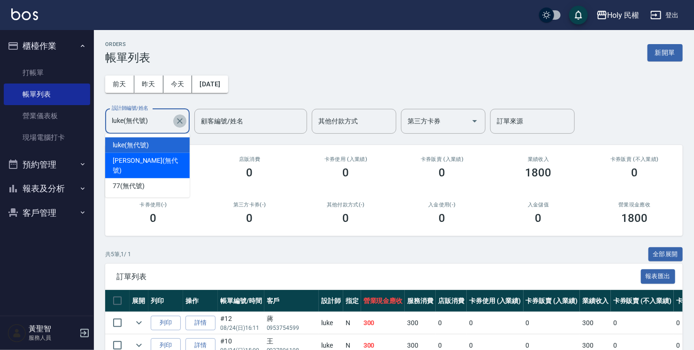
click at [178, 122] on icon "Clear" at bounding box center [179, 120] width 9 height 9
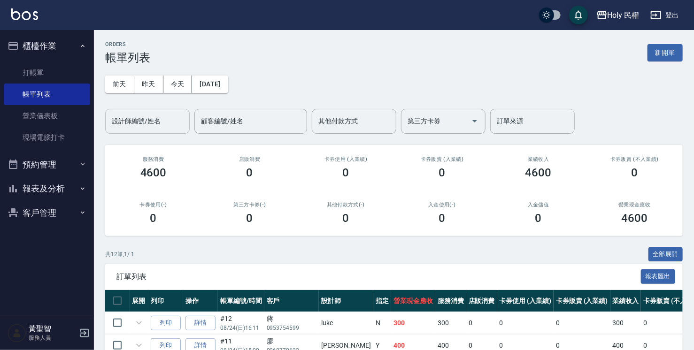
click at [291, 72] on div "前天 昨天 今天 2025/08/24 設計師編號/姓名 設計師編號/姓名 顧客編號/姓名 顧客編號/姓名 其他付款方式 其他付款方式 第三方卡券 第三方卡券…" at bounding box center [393, 98] width 577 height 69
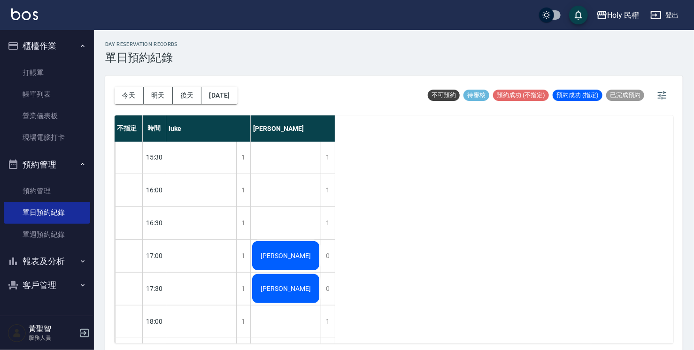
scroll to position [190, 0]
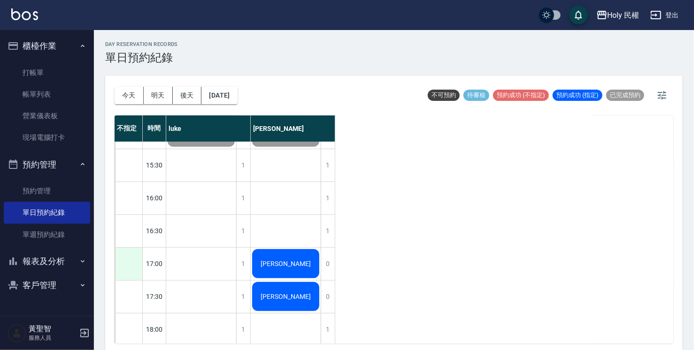
click at [139, 260] on div at bounding box center [128, 264] width 27 height 32
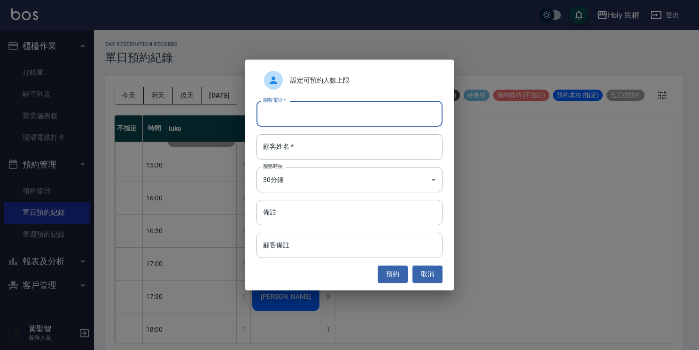
click at [301, 112] on input "顧客電話   *" at bounding box center [349, 113] width 186 height 25
type input "0986281989"
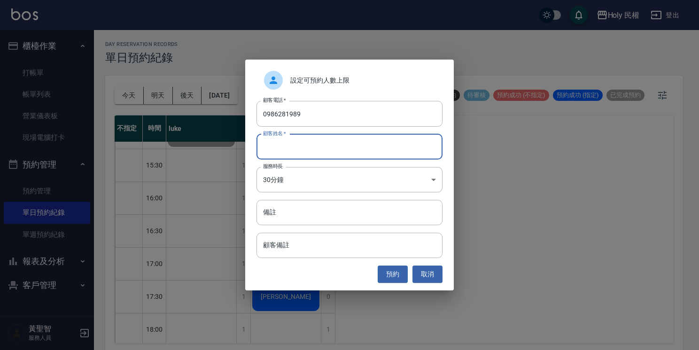
click at [316, 146] on input "顧客姓名   *" at bounding box center [349, 146] width 186 height 25
type input "ㄓ"
type input "重"
type input "鍾"
click at [394, 274] on button "預約" at bounding box center [392, 274] width 30 height 17
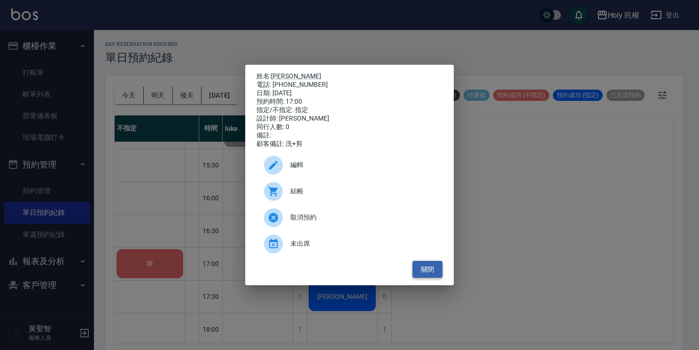
click at [433, 269] on button "關閉" at bounding box center [427, 269] width 30 height 17
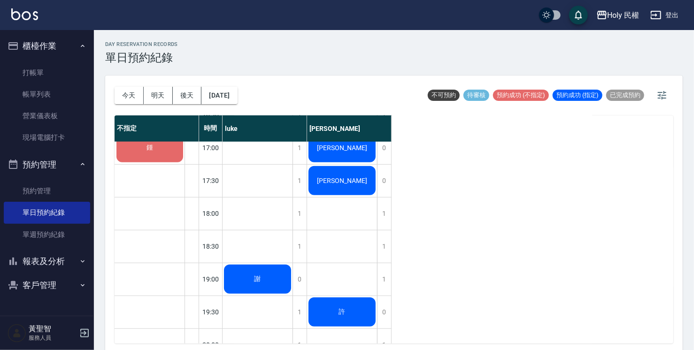
scroll to position [284, 0]
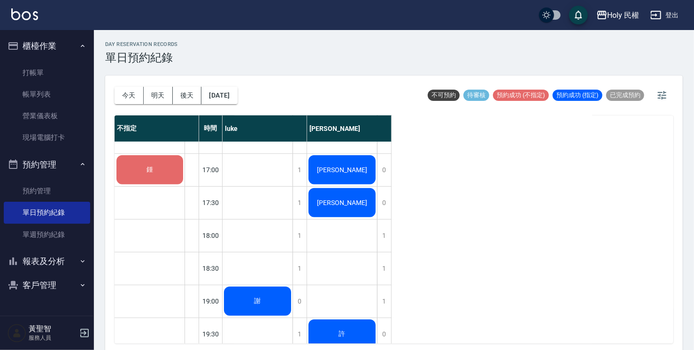
click at [150, 169] on span "鍾" at bounding box center [150, 170] width 10 height 8
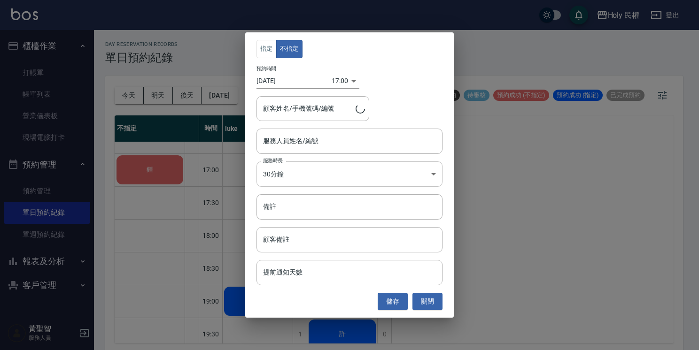
type input "鍾/0986281989/"
click at [313, 146] on input "服務人員姓名/編號" at bounding box center [349, 141] width 177 height 16
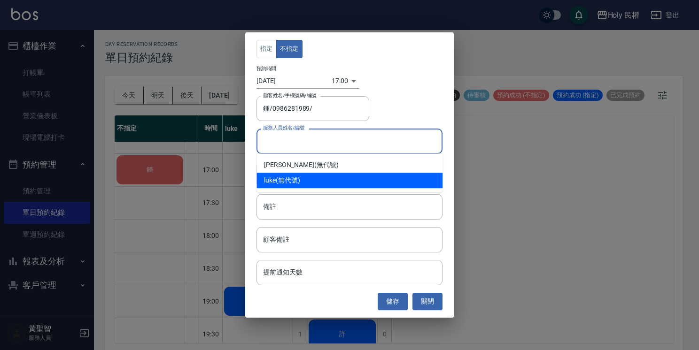
click at [298, 179] on div "luke (無代號)" at bounding box center [349, 180] width 186 height 15
type input "luke(無代號)"
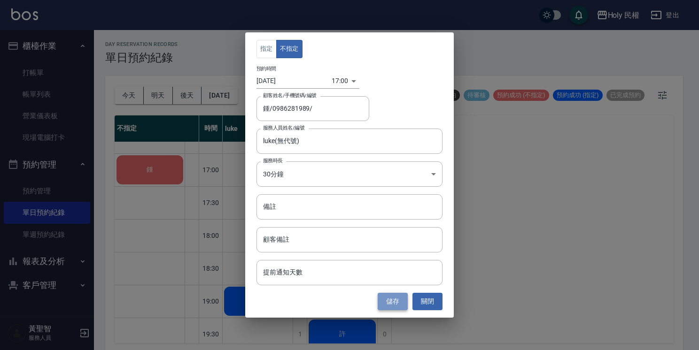
click at [392, 296] on button "儲存" at bounding box center [392, 301] width 30 height 17
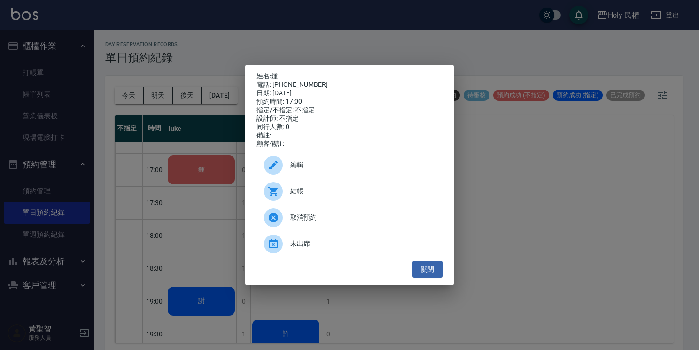
click at [299, 191] on span "結帳" at bounding box center [362, 191] width 145 height 10
click at [435, 271] on button "關閉" at bounding box center [427, 269] width 30 height 17
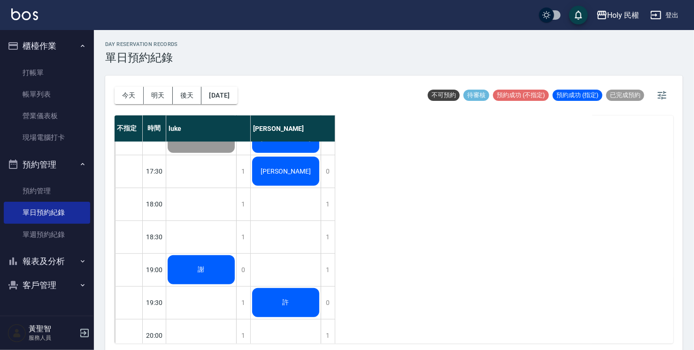
scroll to position [331, 0]
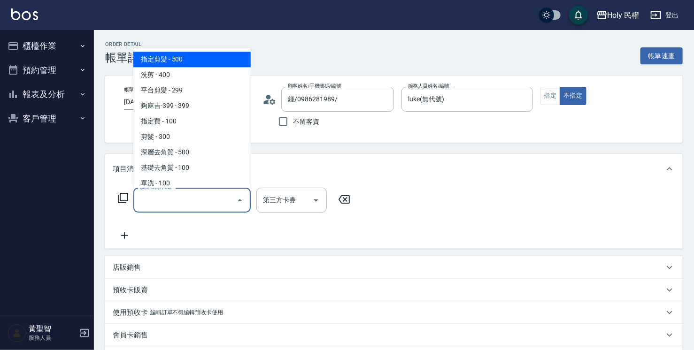
click at [208, 202] on input "服務名稱/代號" at bounding box center [185, 200] width 95 height 16
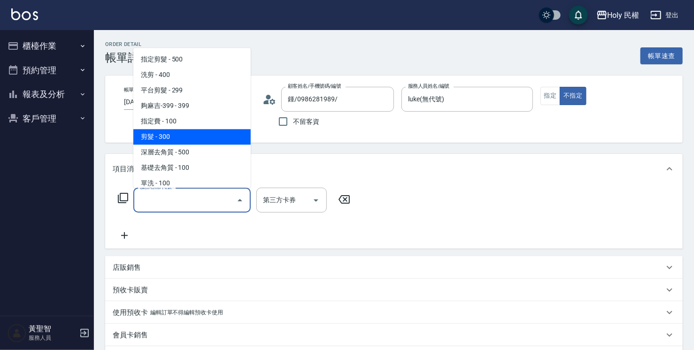
click at [177, 133] on span "剪髮 - 300" at bounding box center [191, 136] width 117 height 15
type input "剪髮(C02)"
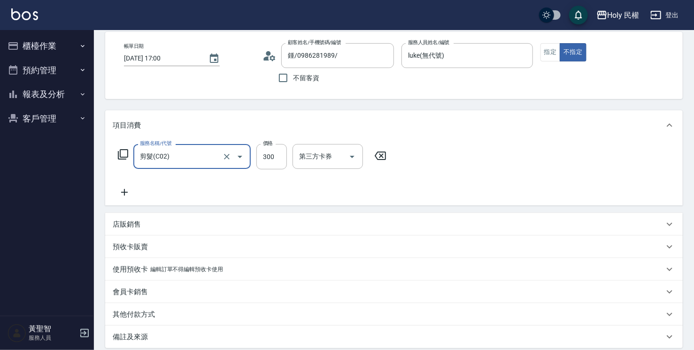
scroll to position [141, 0]
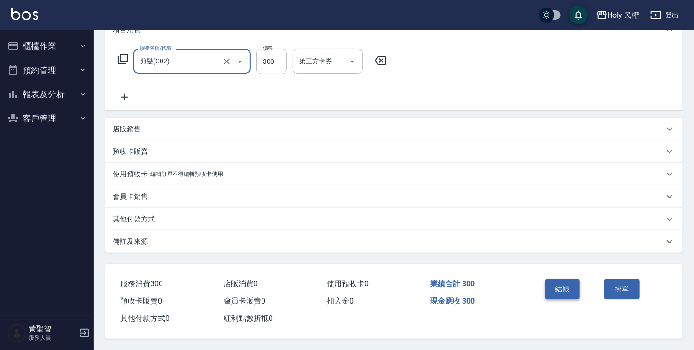
click at [560, 293] on button "結帳" at bounding box center [562, 289] width 35 height 20
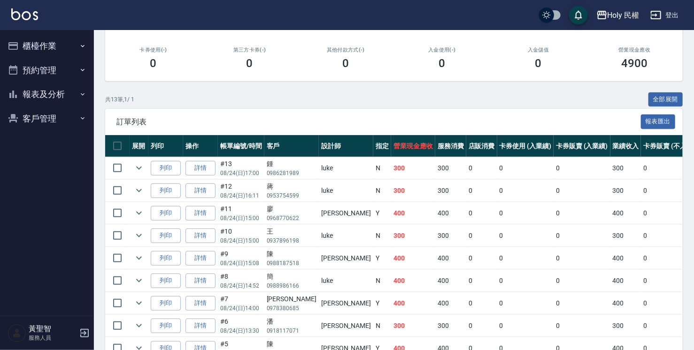
scroll to position [61, 0]
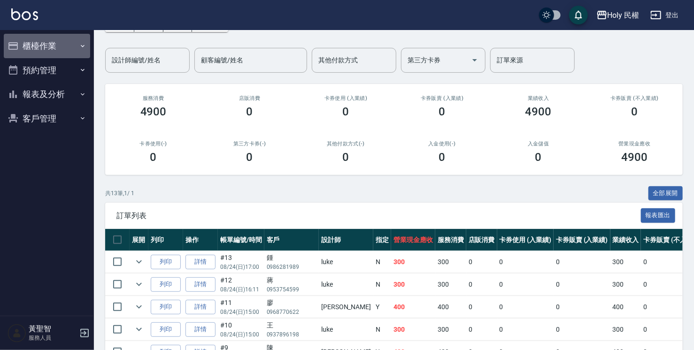
click at [32, 40] on button "櫃檯作業" at bounding box center [47, 46] width 86 height 24
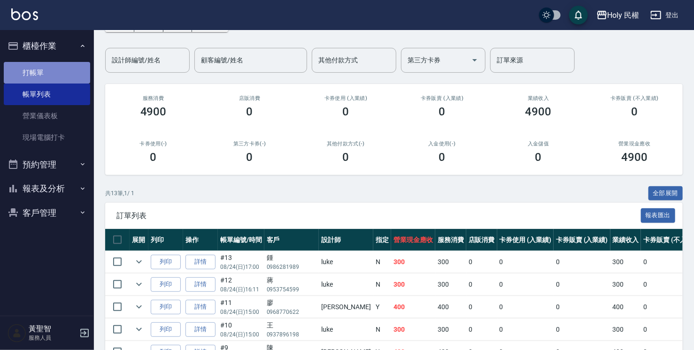
click at [39, 68] on link "打帳單" at bounding box center [47, 73] width 86 height 22
